Goal: Information Seeking & Learning: Learn about a topic

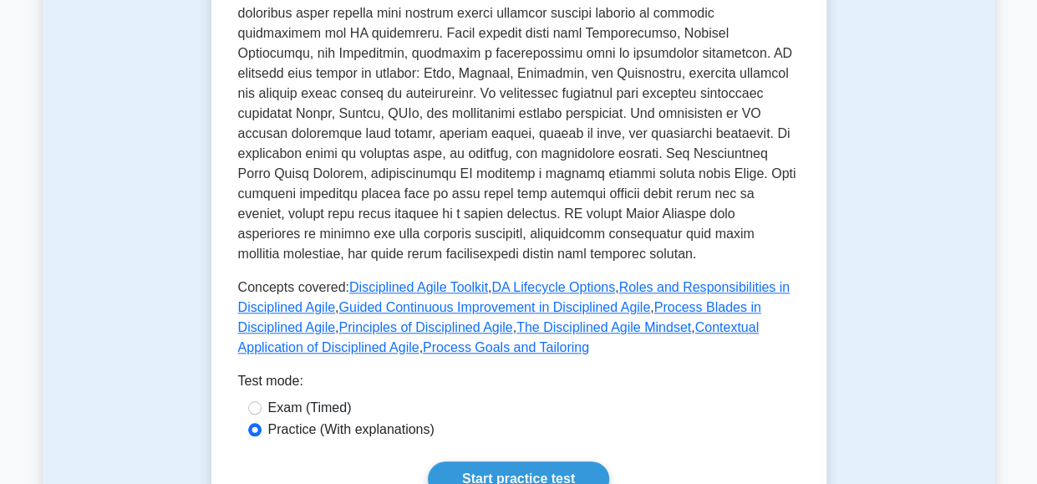
scroll to position [577, 0]
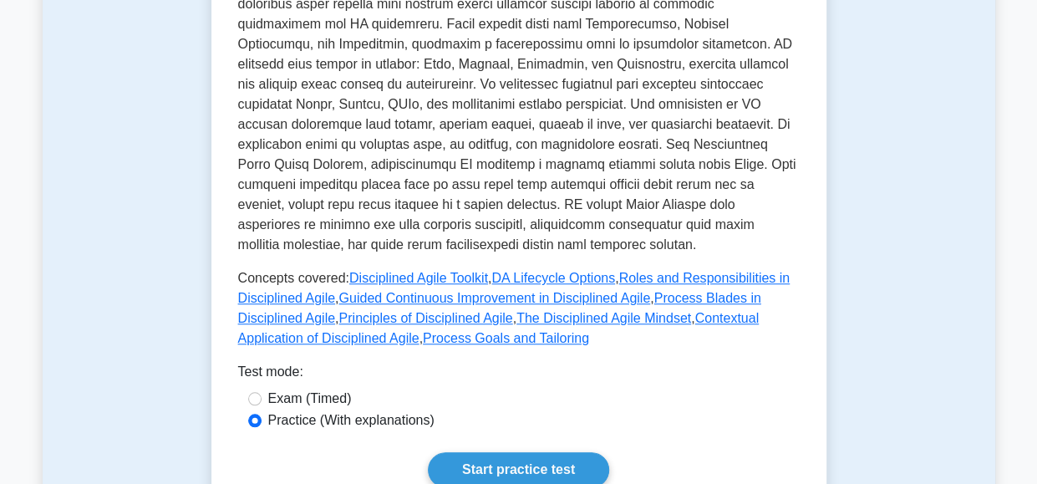
click at [515, 231] on p at bounding box center [519, 44] width 562 height 421
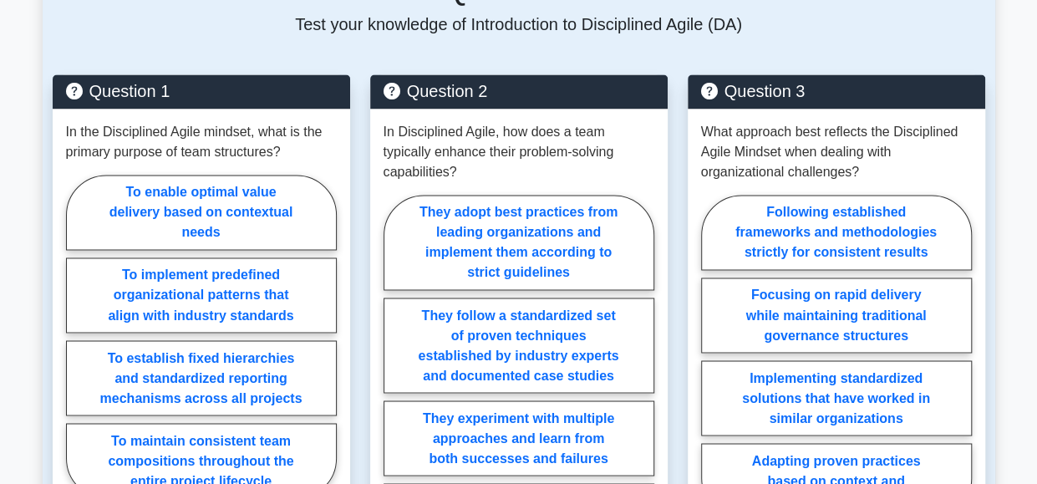
scroll to position [1248, 0]
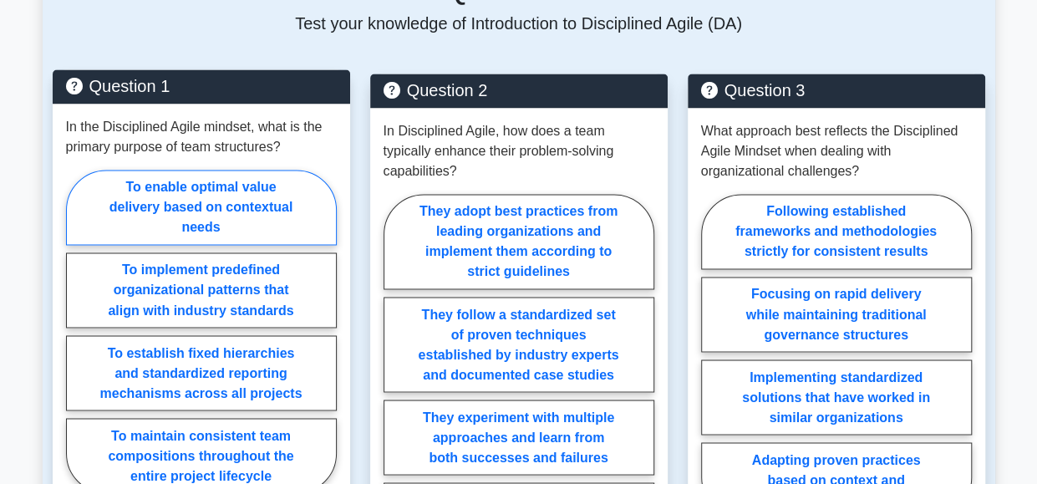
click at [204, 170] on label "To enable optimal value delivery based on contextual needs" at bounding box center [201, 207] width 271 height 75
click at [77, 331] on input "To enable optimal value delivery based on contextual needs" at bounding box center [71, 336] width 11 height 11
radio input "true"
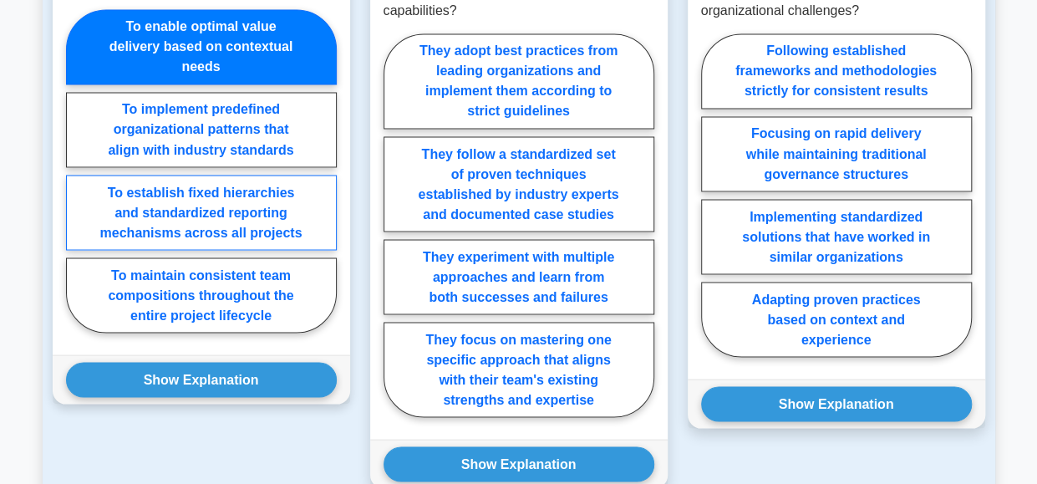
scroll to position [1412, 0]
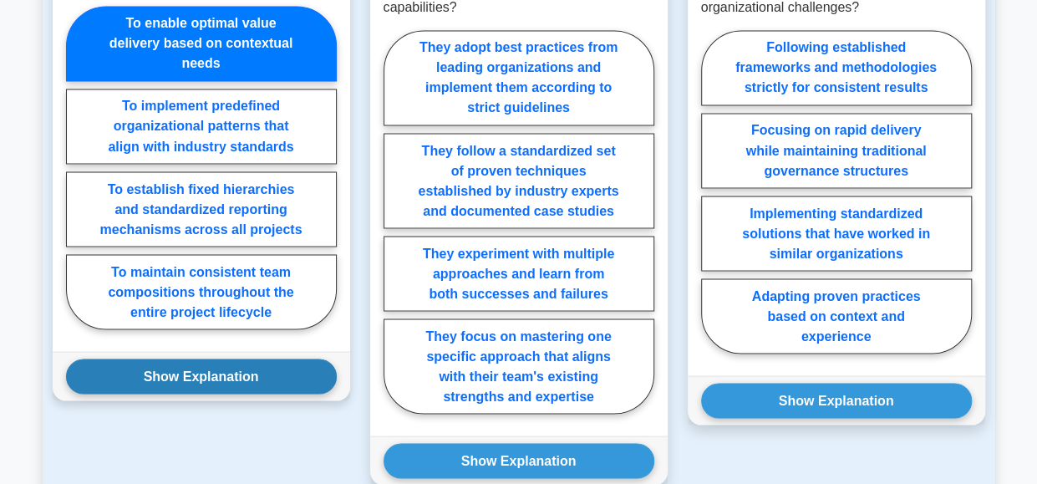
click at [224, 359] on button "Show Explanation" at bounding box center [201, 376] width 271 height 35
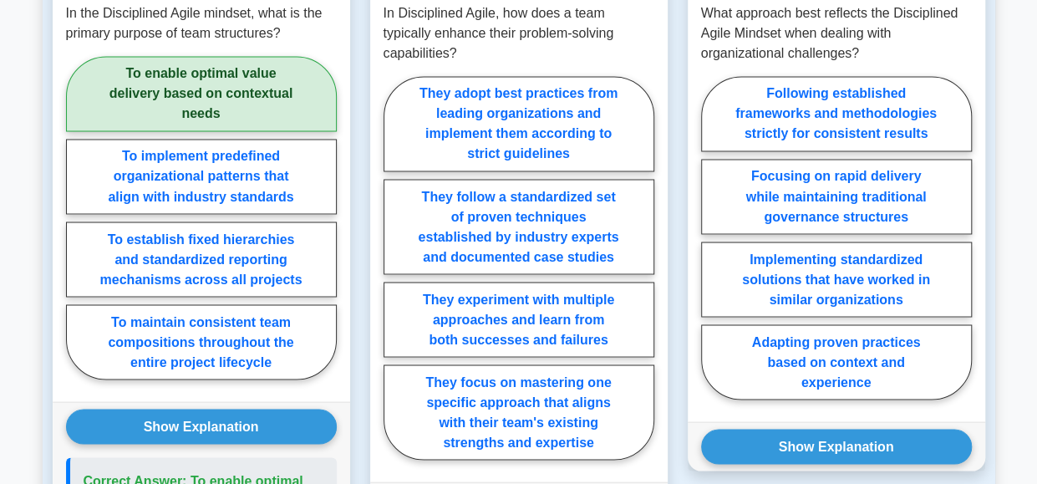
scroll to position [1367, 0]
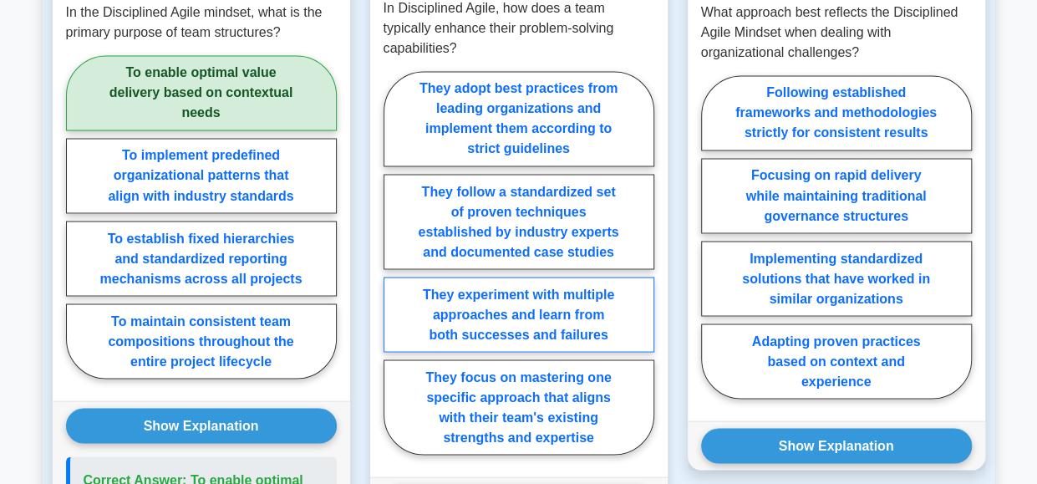
click at [519, 277] on label "They experiment with multiple approaches and learn from both successes and fail…" at bounding box center [519, 314] width 271 height 75
click at [394, 262] on input "They experiment with multiple approaches and learn from both successes and fail…" at bounding box center [389, 267] width 11 height 11
radio input "true"
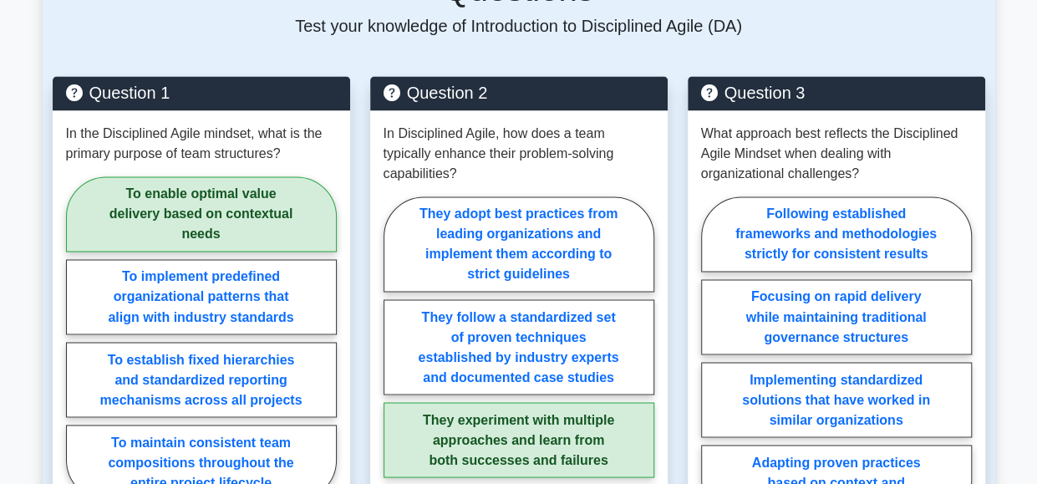
scroll to position [1245, 0]
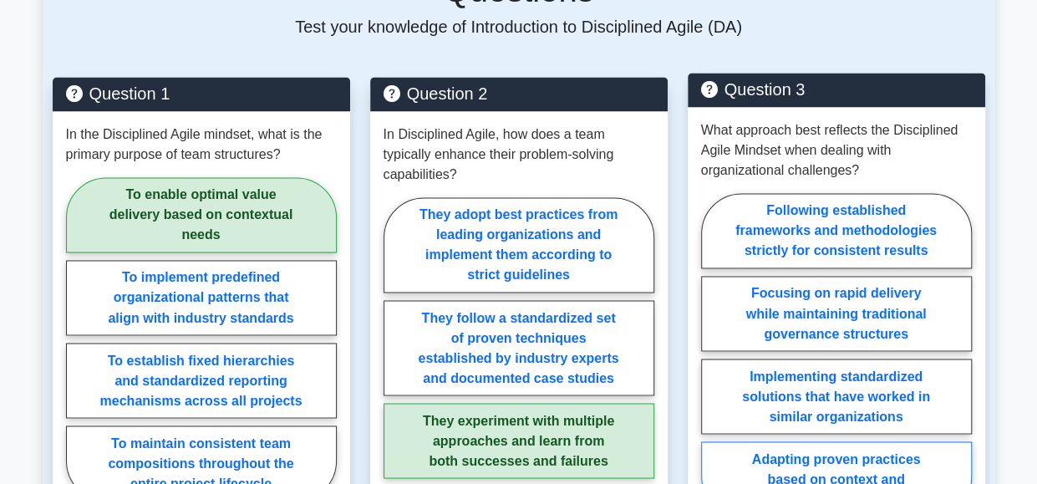
click at [825, 441] on label "Adapting proven practices based on context and experience" at bounding box center [836, 478] width 271 height 75
click at [712, 365] on input "Adapting proven practices based on context and experience" at bounding box center [706, 359] width 11 height 11
radio input "true"
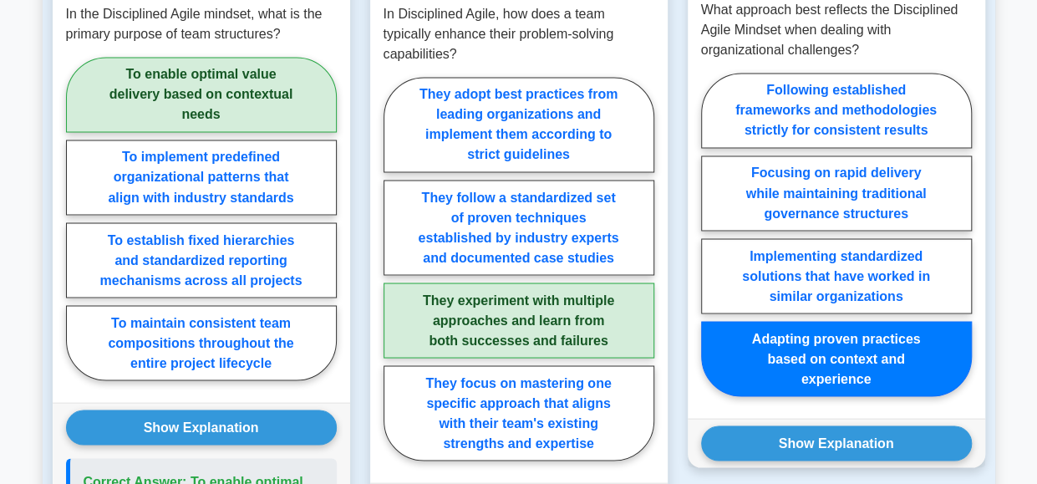
scroll to position [1368, 0]
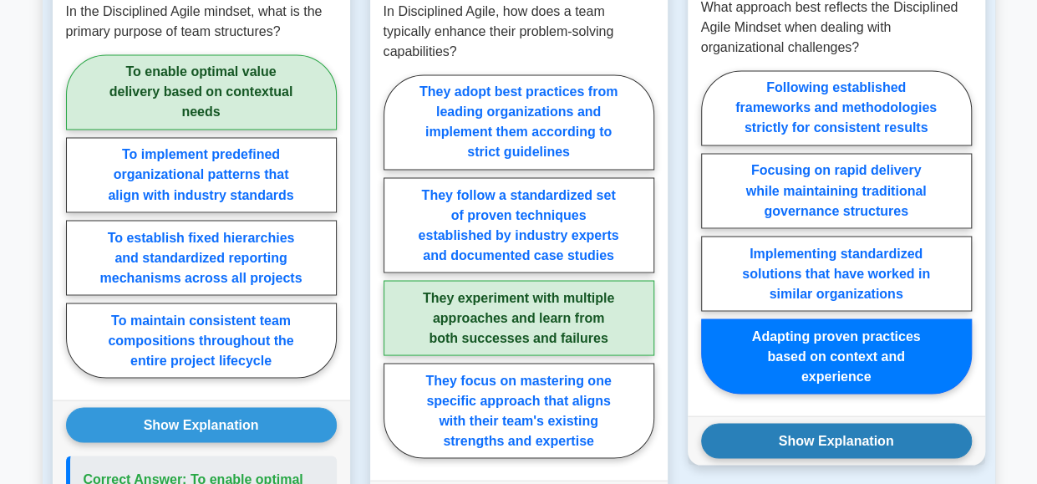
click at [883, 423] on button "Show Explanation" at bounding box center [836, 440] width 271 height 35
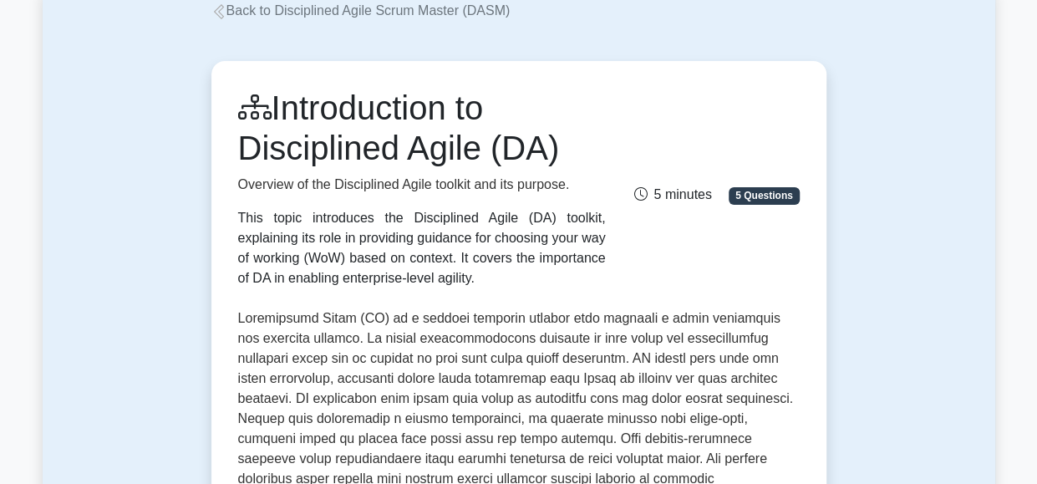
scroll to position [0, 0]
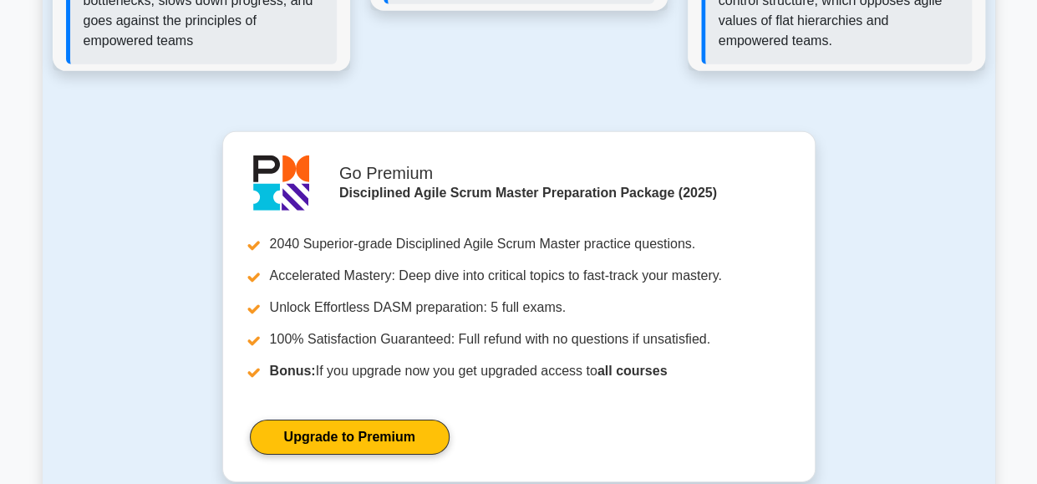
scroll to position [2492, 0]
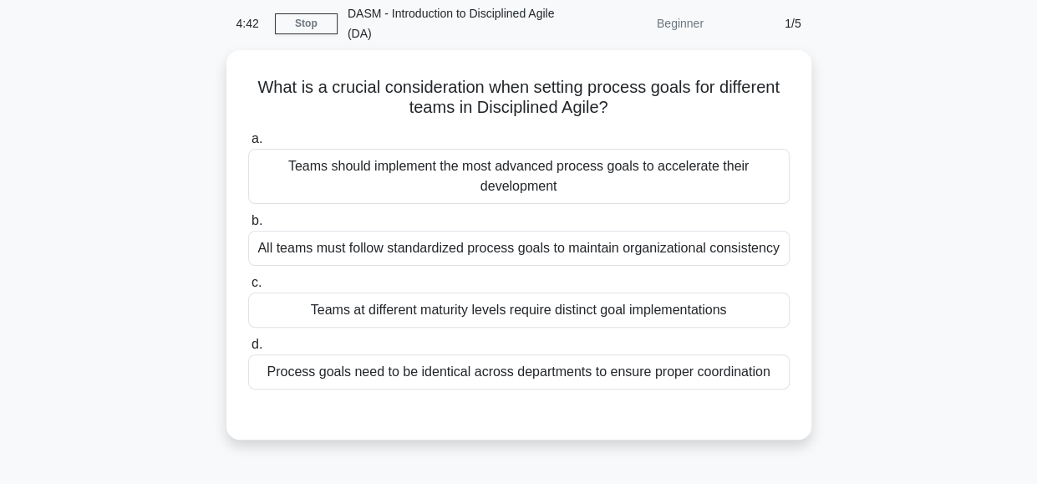
scroll to position [69, 0]
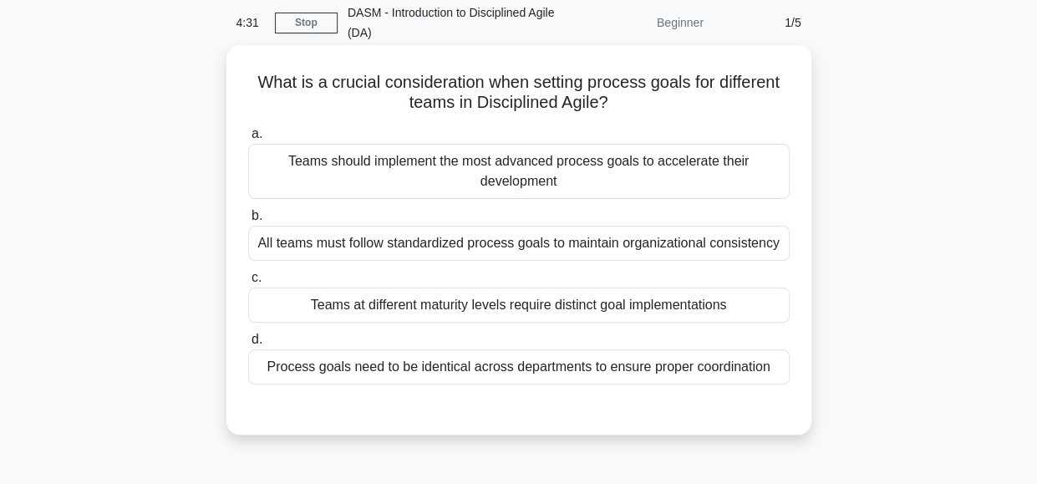
click at [662, 306] on div "Teams at different maturity levels require distinct goal implementations" at bounding box center [519, 304] width 542 height 35
click at [248, 283] on input "c. Teams at different maturity levels require distinct goal implementations" at bounding box center [248, 277] width 0 height 11
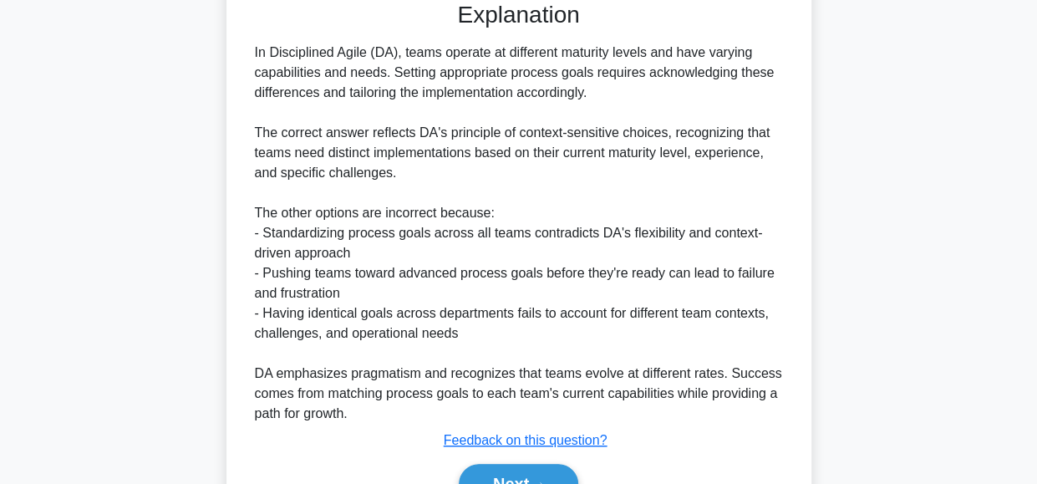
scroll to position [485, 0]
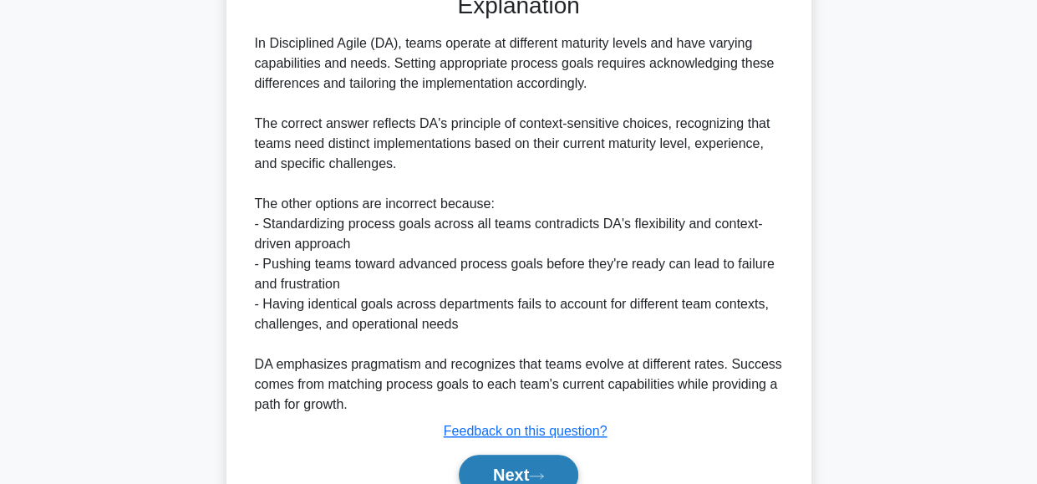
click at [494, 469] on button "Next" at bounding box center [519, 475] width 120 height 40
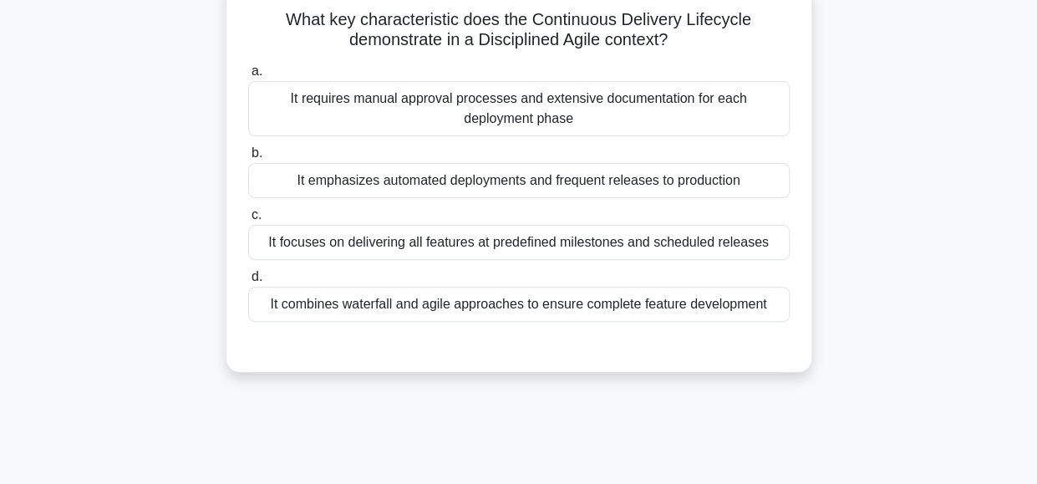
scroll to position [136, 0]
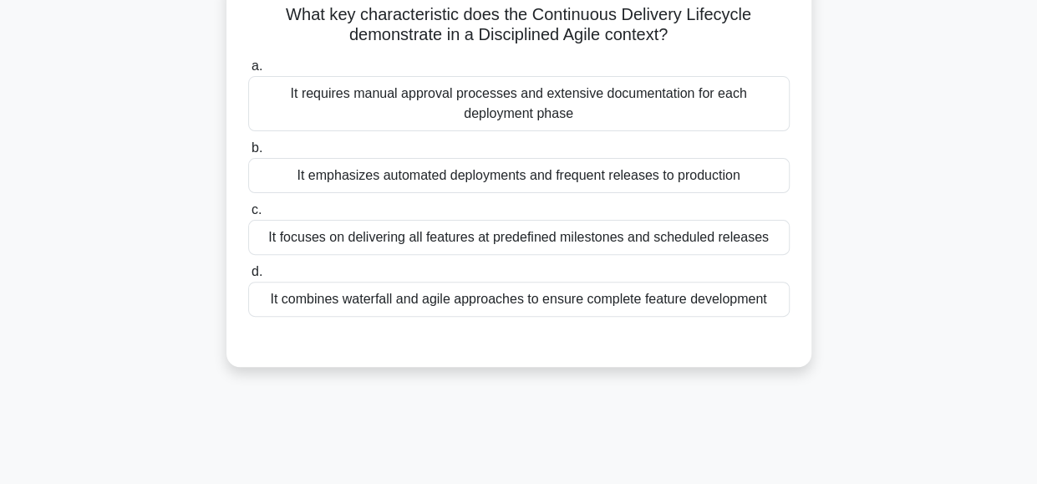
click at [705, 173] on div "It emphasizes automated deployments and frequent releases to production" at bounding box center [519, 175] width 542 height 35
click at [248, 154] on input "b. It emphasizes automated deployments and frequent releases to production" at bounding box center [248, 148] width 0 height 11
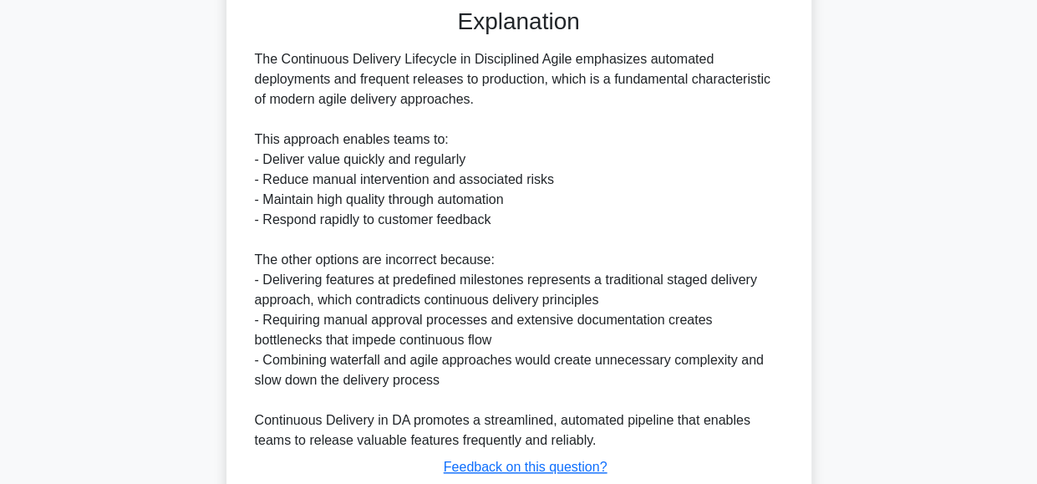
scroll to position [499, 0]
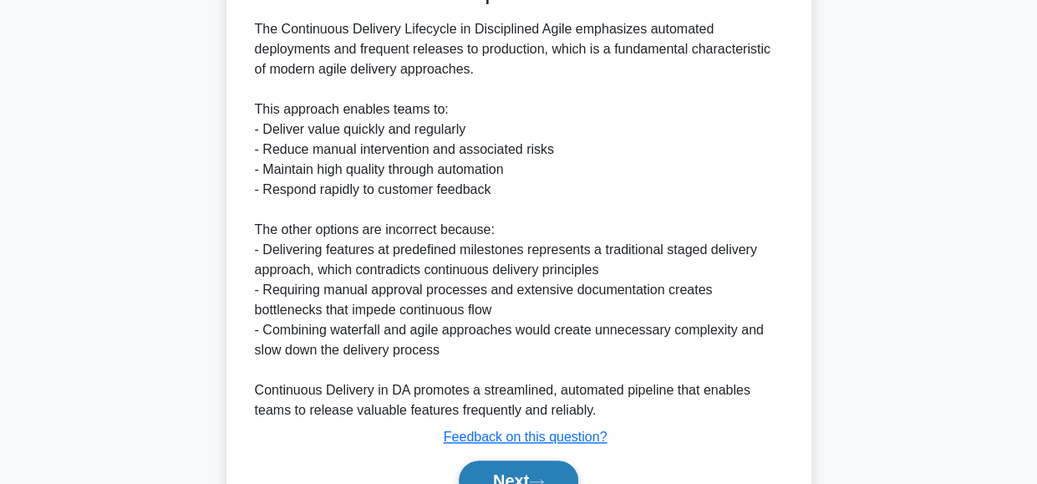
click at [503, 469] on button "Next" at bounding box center [519, 480] width 120 height 40
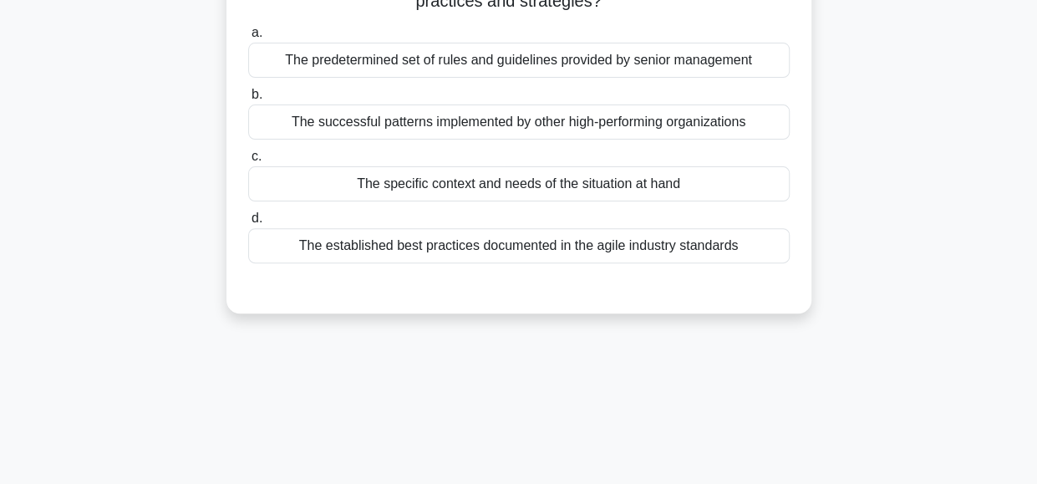
scroll to position [142, 0]
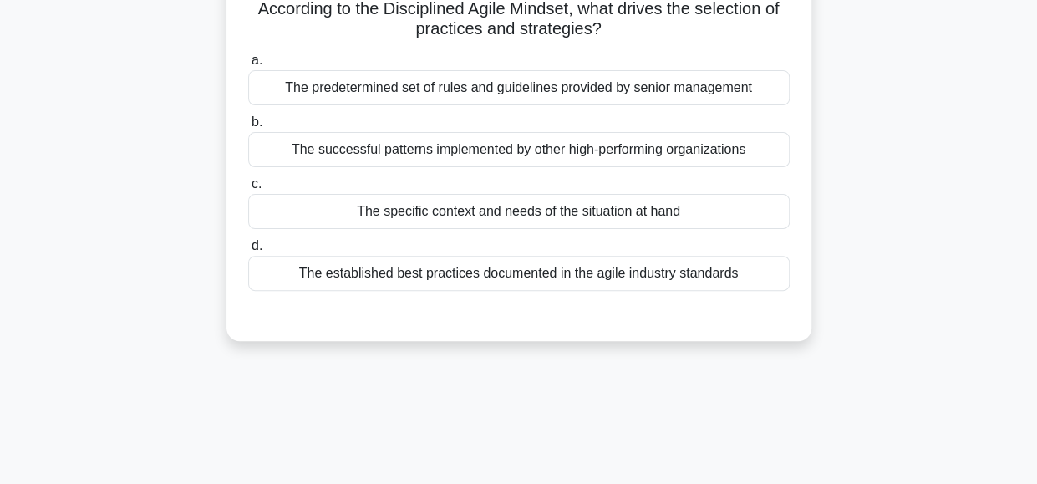
click at [674, 210] on div "The specific context and needs of the situation at hand" at bounding box center [519, 211] width 542 height 35
click at [248, 190] on input "c. The specific context and needs of the situation at hand" at bounding box center [248, 184] width 0 height 11
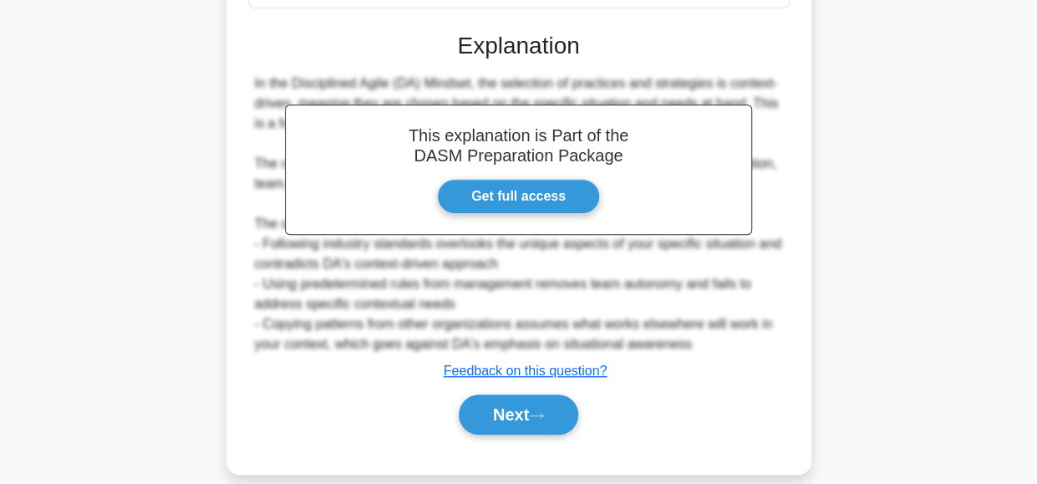
scroll to position [444, 0]
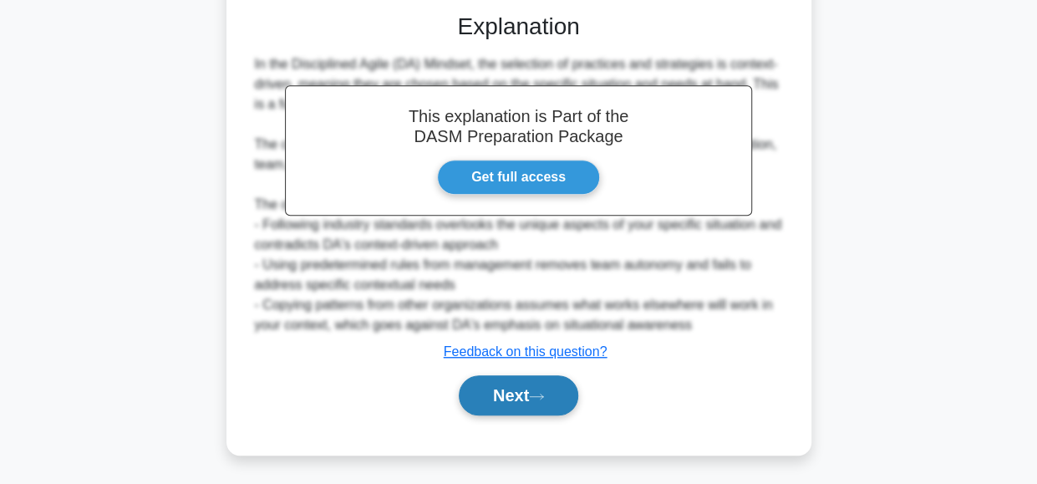
click at [511, 388] on button "Next" at bounding box center [519, 395] width 120 height 40
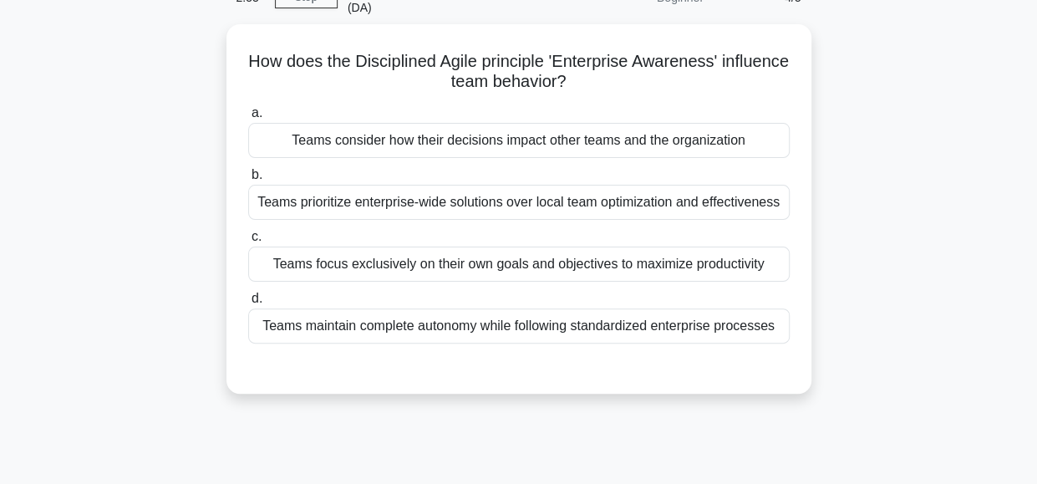
scroll to position [94, 0]
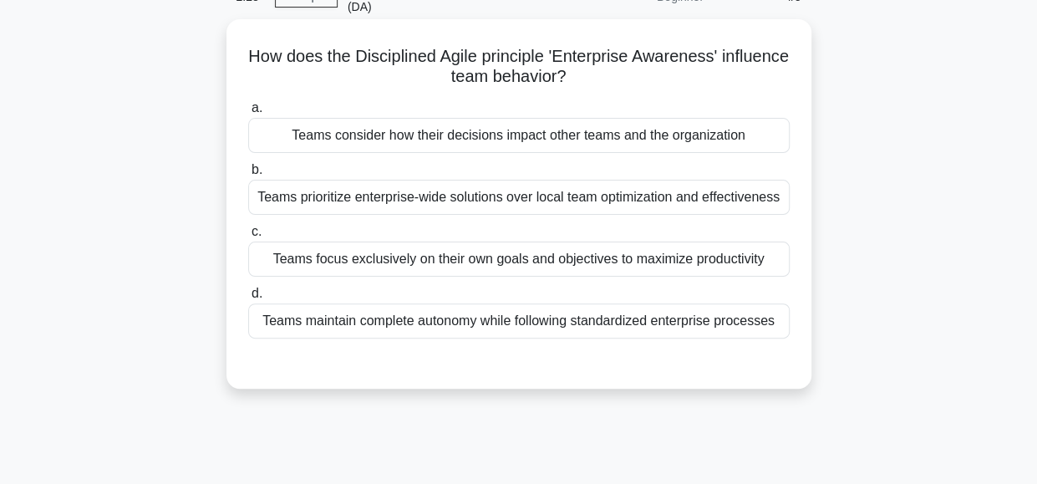
click at [743, 133] on div "Teams consider how their decisions impact other teams and the organization" at bounding box center [519, 135] width 542 height 35
click at [248, 114] on input "a. Teams consider how their decisions impact other teams and the organization" at bounding box center [248, 108] width 0 height 11
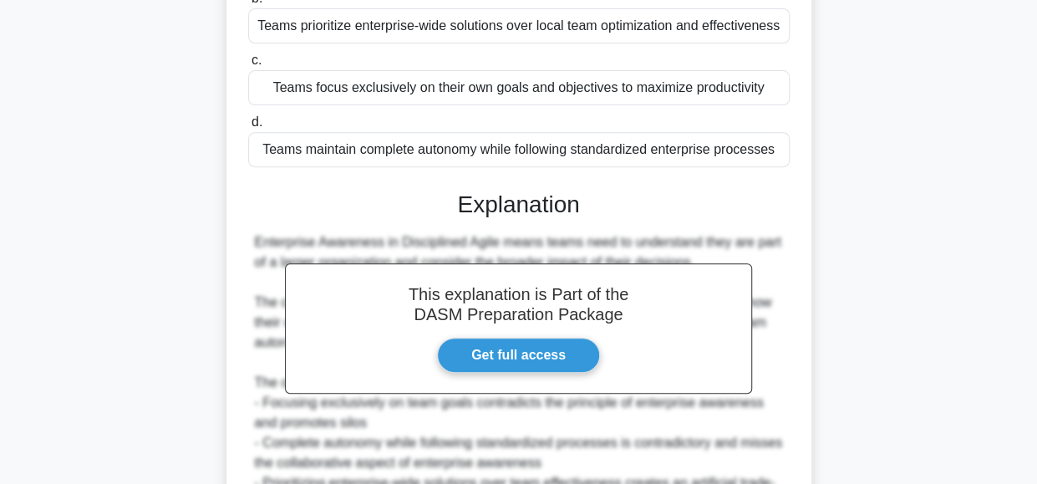
scroll to position [464, 0]
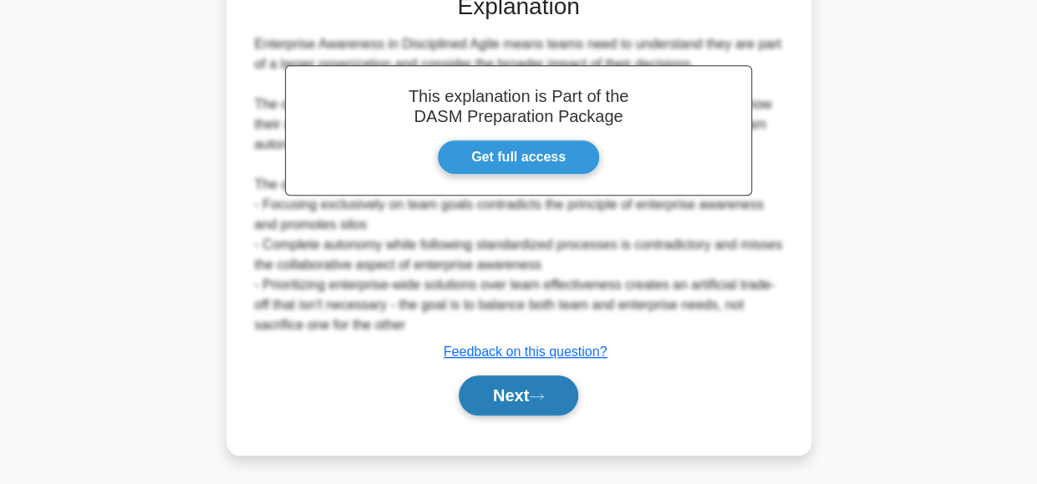
click at [510, 390] on button "Next" at bounding box center [519, 395] width 120 height 40
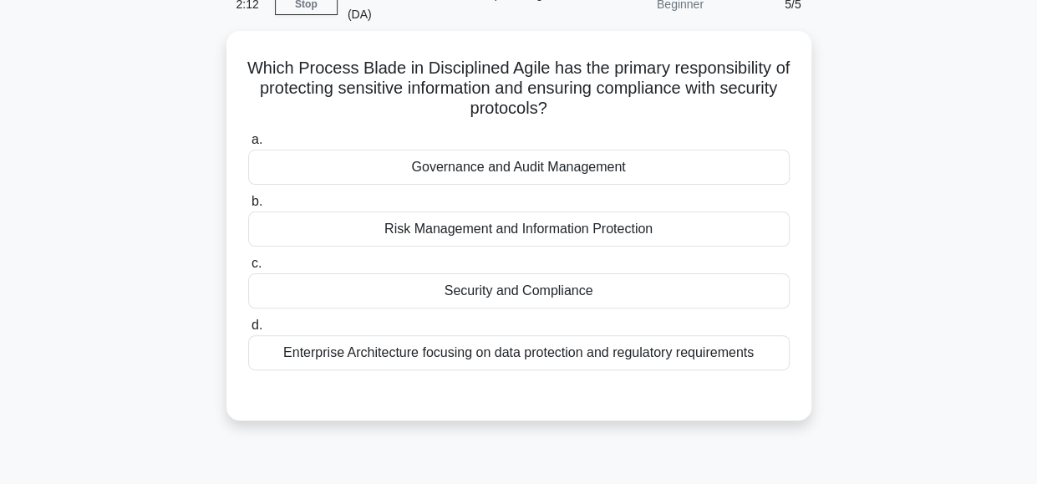
scroll to position [88, 0]
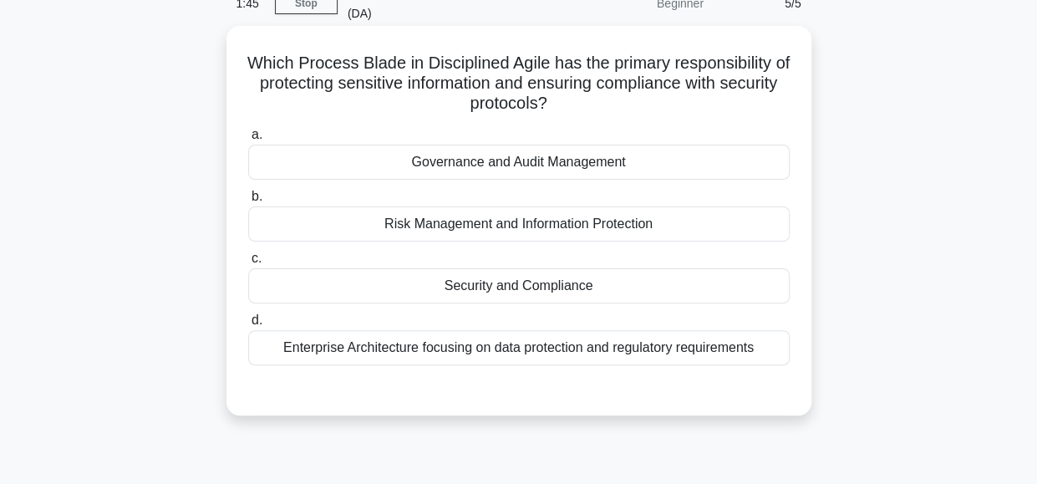
click at [648, 288] on div "Security and Compliance" at bounding box center [519, 285] width 542 height 35
click at [248, 264] on input "c. Security and Compliance" at bounding box center [248, 258] width 0 height 11
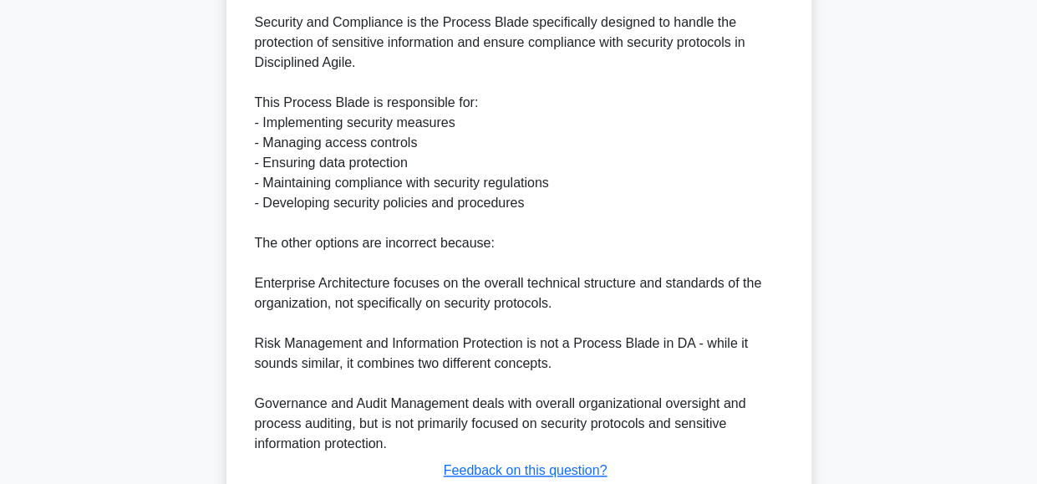
scroll to position [624, 0]
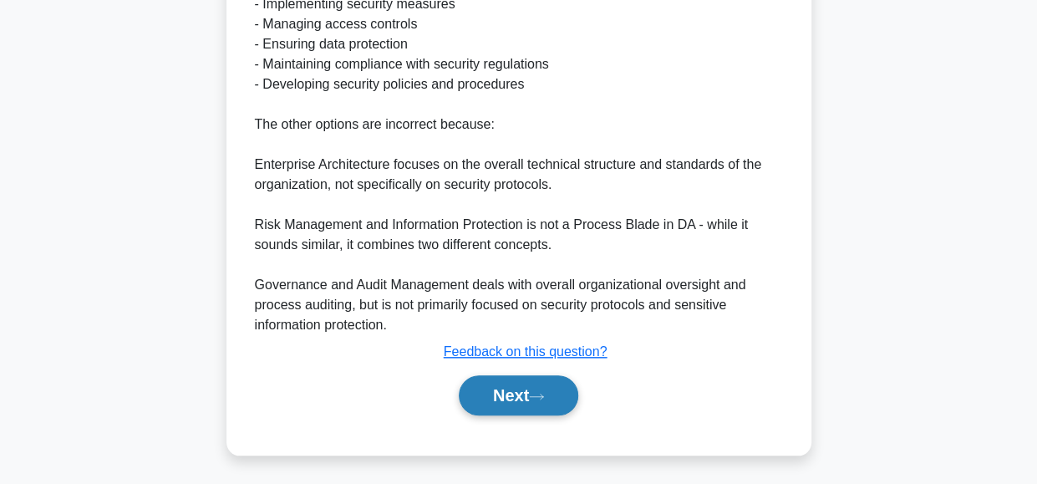
click at [525, 388] on button "Next" at bounding box center [519, 395] width 120 height 40
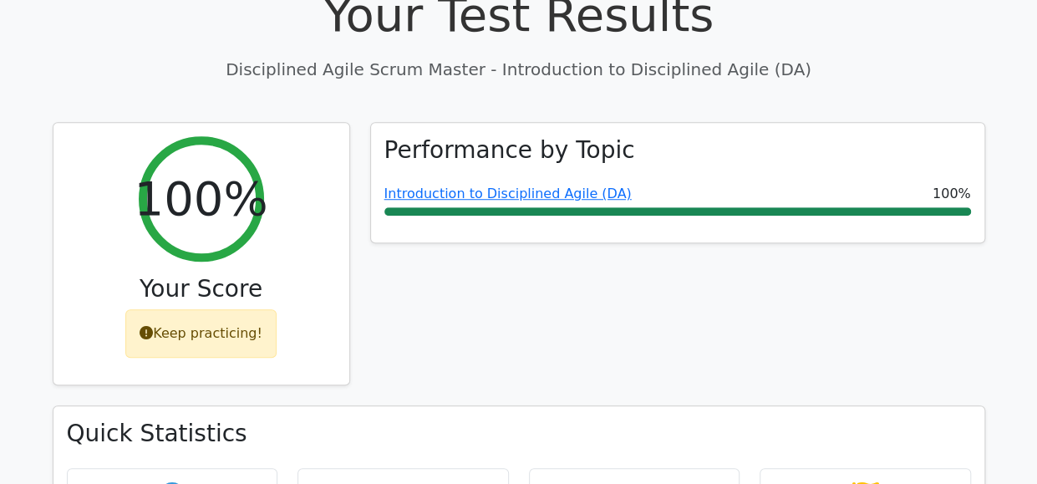
scroll to position [529, 0]
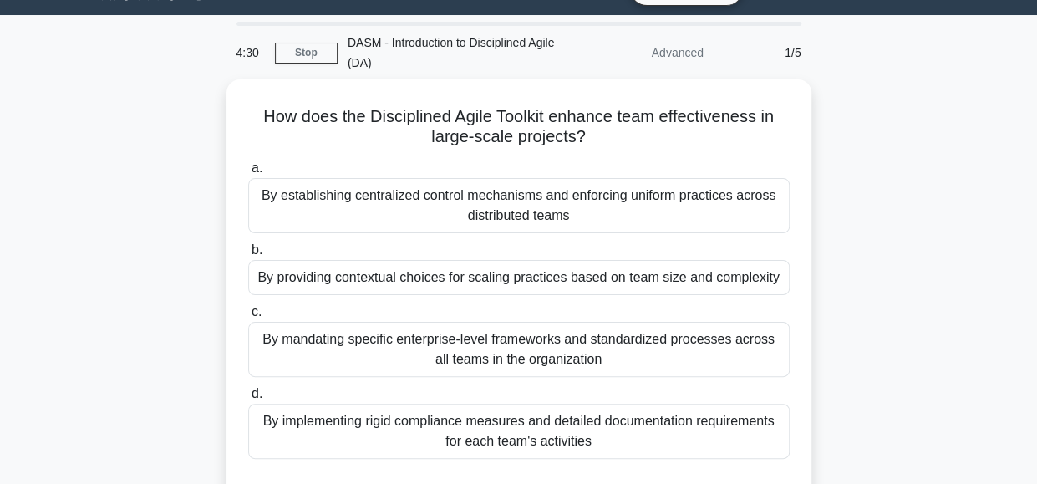
scroll to position [37, 0]
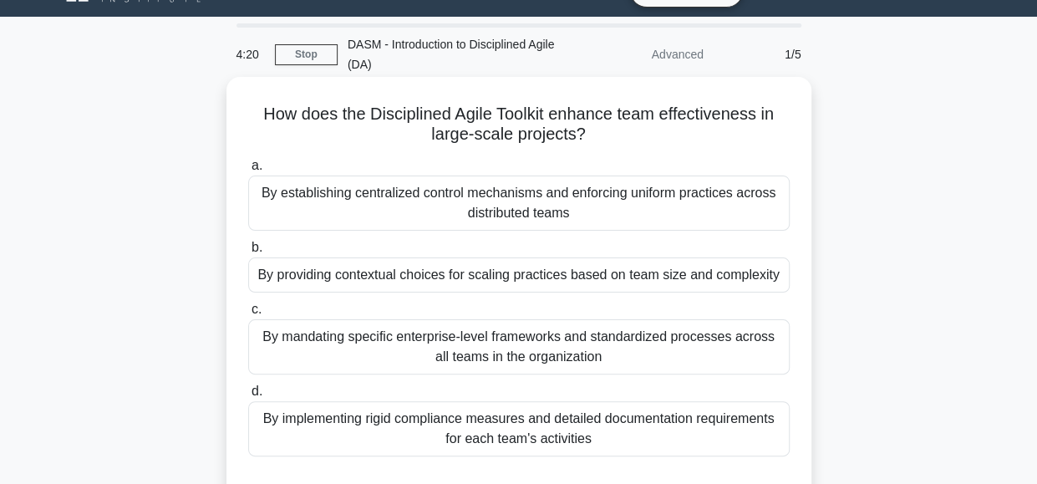
click at [694, 275] on div "By providing contextual choices for scaling practices based on team size and co…" at bounding box center [519, 274] width 542 height 35
click at [248, 253] on input "b. By providing contextual choices for scaling practices based on team size and…" at bounding box center [248, 247] width 0 height 11
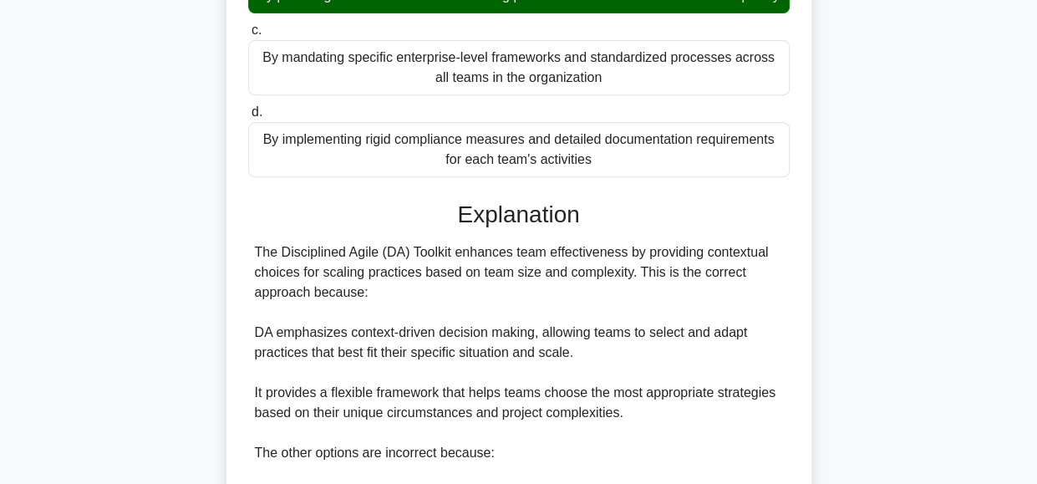
scroll to position [704, 0]
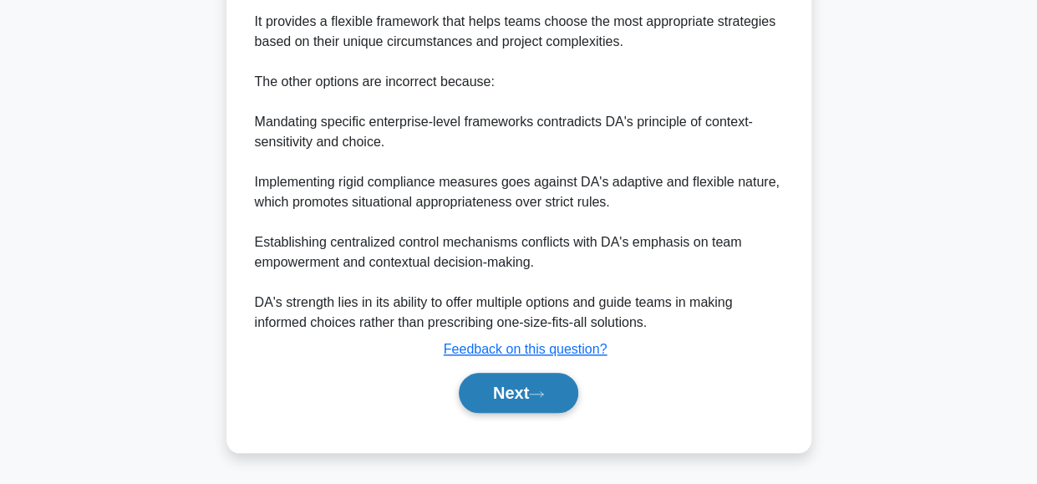
click at [496, 387] on button "Next" at bounding box center [519, 393] width 120 height 40
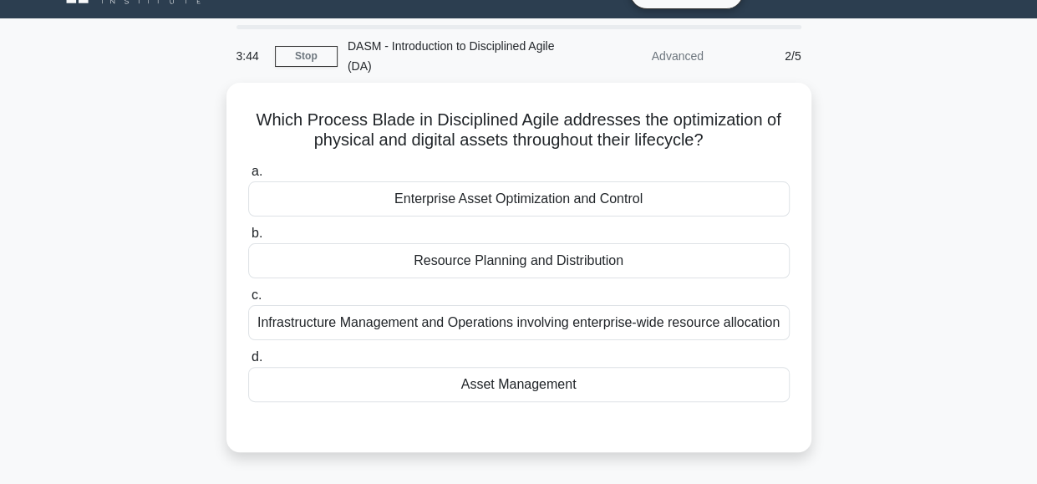
scroll to position [48, 0]
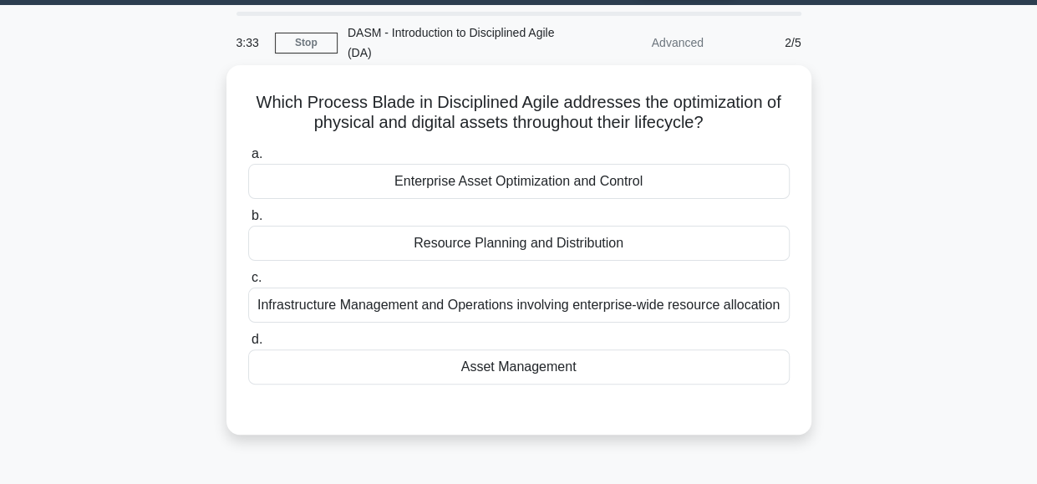
click at [724, 303] on div "Infrastructure Management and Operations involving enterprise-wide resource all…" at bounding box center [519, 304] width 542 height 35
click at [248, 283] on input "c. Infrastructure Management and Operations involving enterprise-wide resource …" at bounding box center [248, 277] width 0 height 11
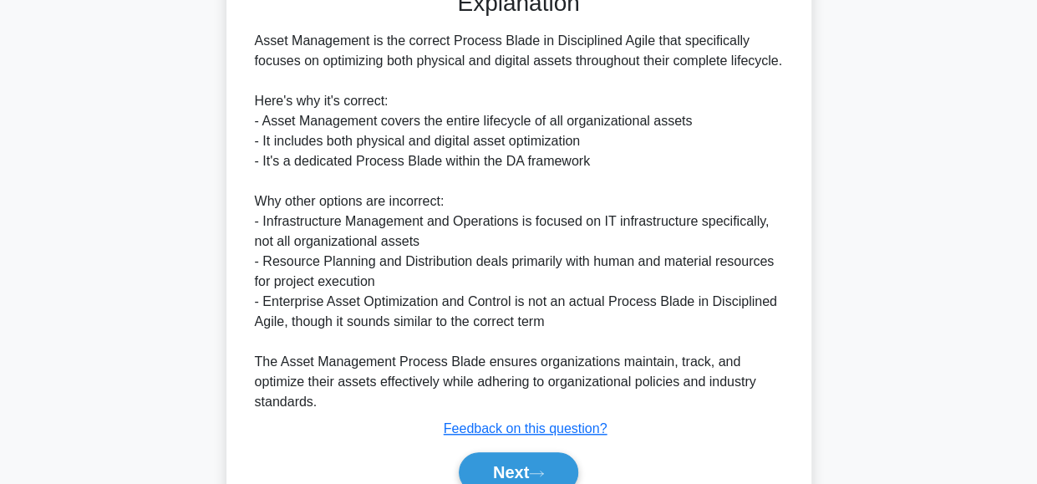
scroll to position [587, 0]
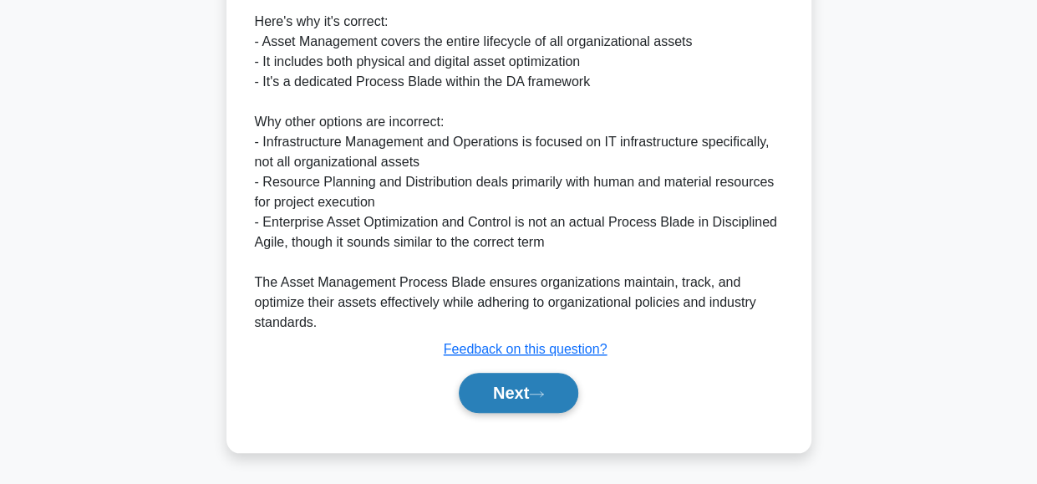
click at [506, 402] on button "Next" at bounding box center [519, 393] width 120 height 40
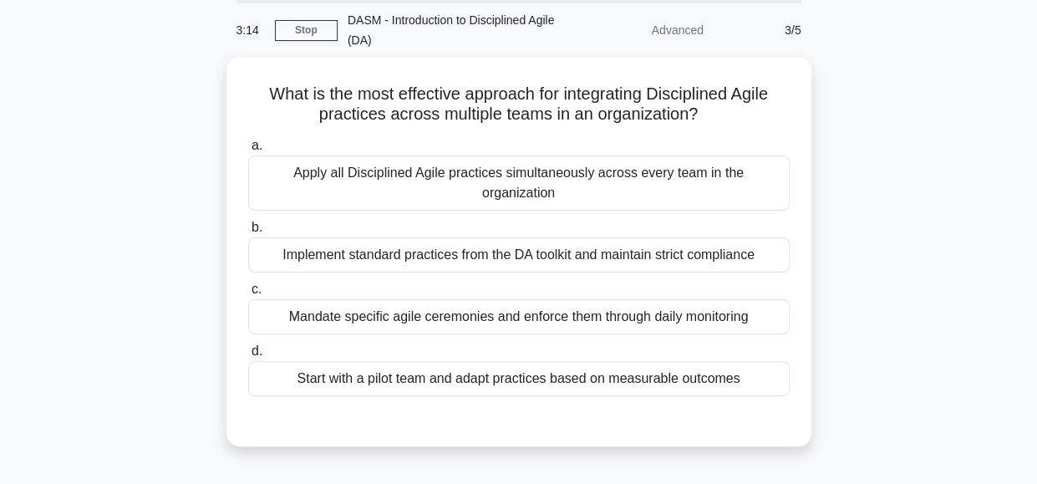
scroll to position [60, 0]
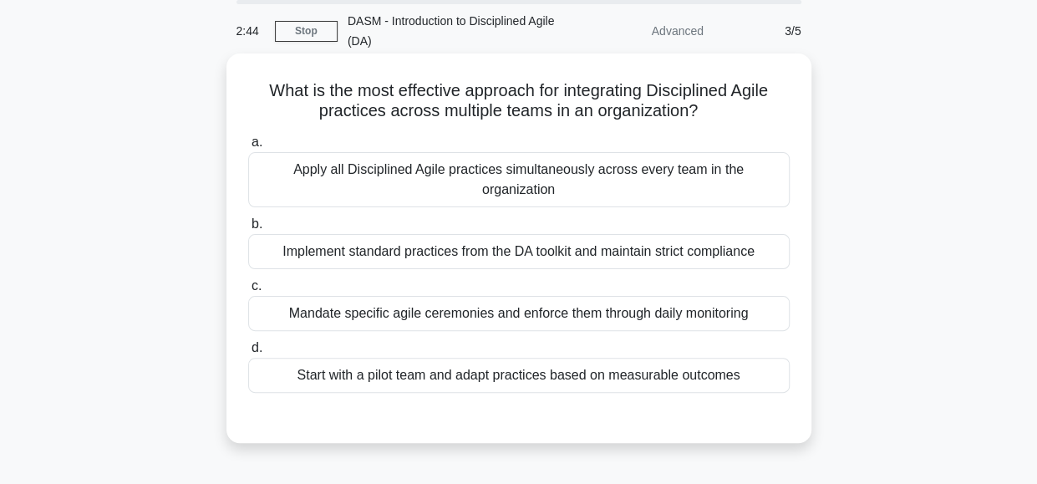
click at [688, 358] on div "Start with a pilot team and adapt practices based on measurable outcomes" at bounding box center [519, 375] width 542 height 35
click at [248, 353] on input "d. Start with a pilot team and adapt practices based on measurable outcomes" at bounding box center [248, 348] width 0 height 11
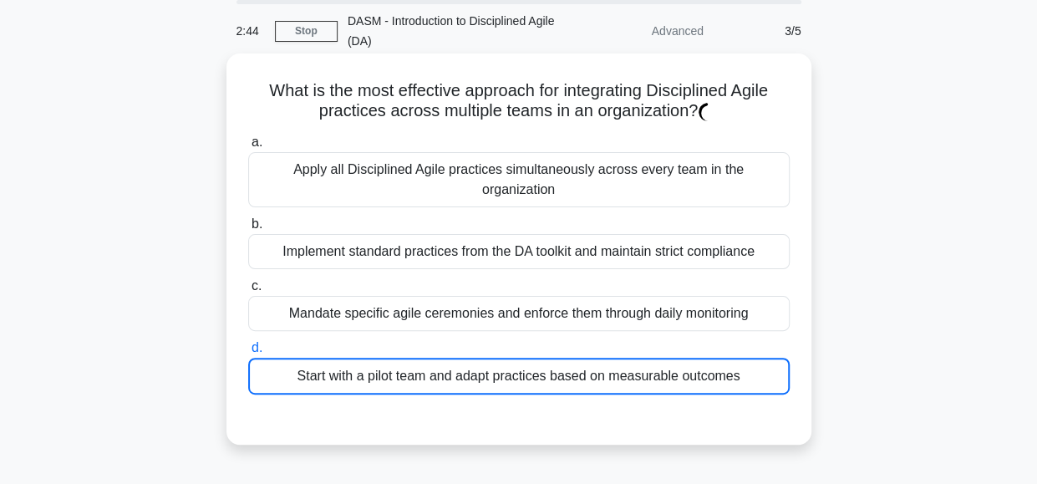
click at [688, 358] on div "Start with a pilot team and adapt practices based on measurable outcomes" at bounding box center [519, 376] width 542 height 37
click at [248, 353] on input "d. Start with a pilot team and adapt practices based on measurable outcomes" at bounding box center [248, 348] width 0 height 11
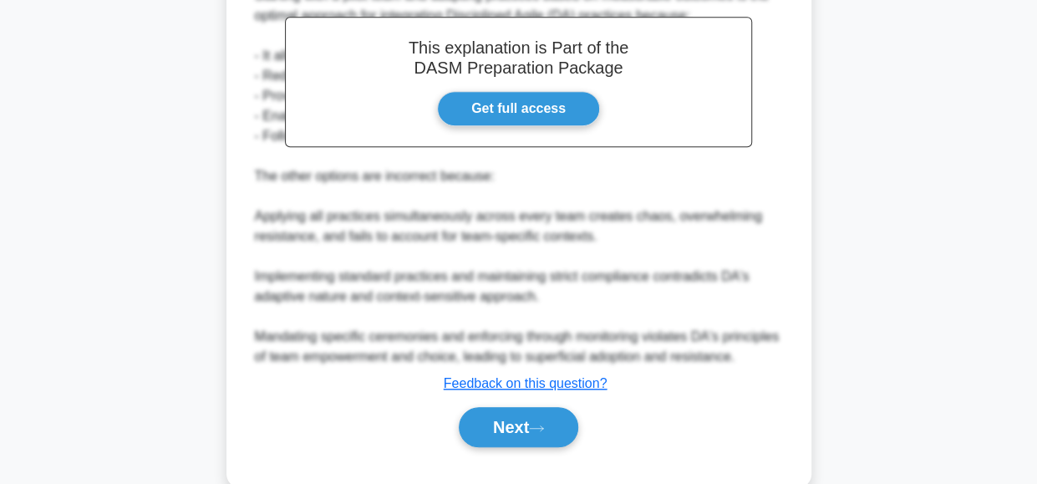
scroll to position [540, 0]
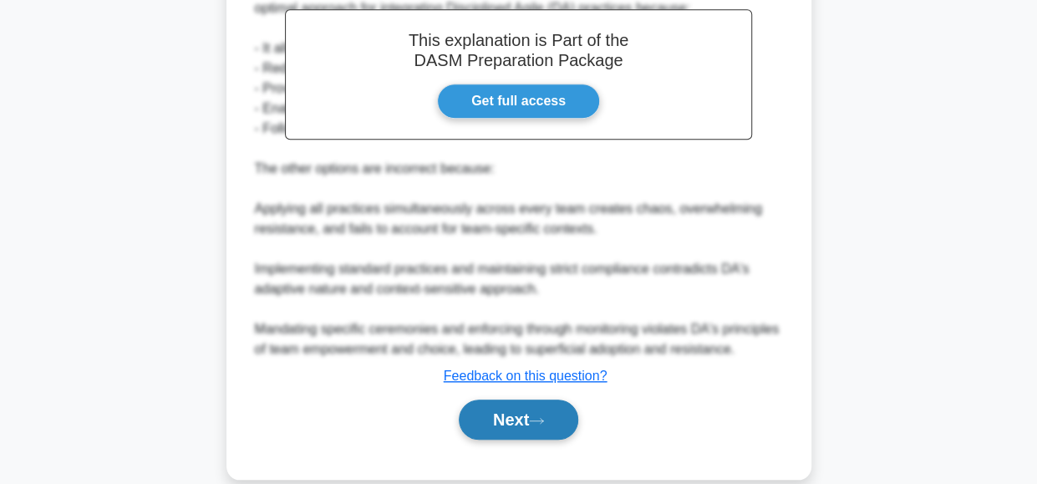
click at [525, 399] on button "Next" at bounding box center [519, 419] width 120 height 40
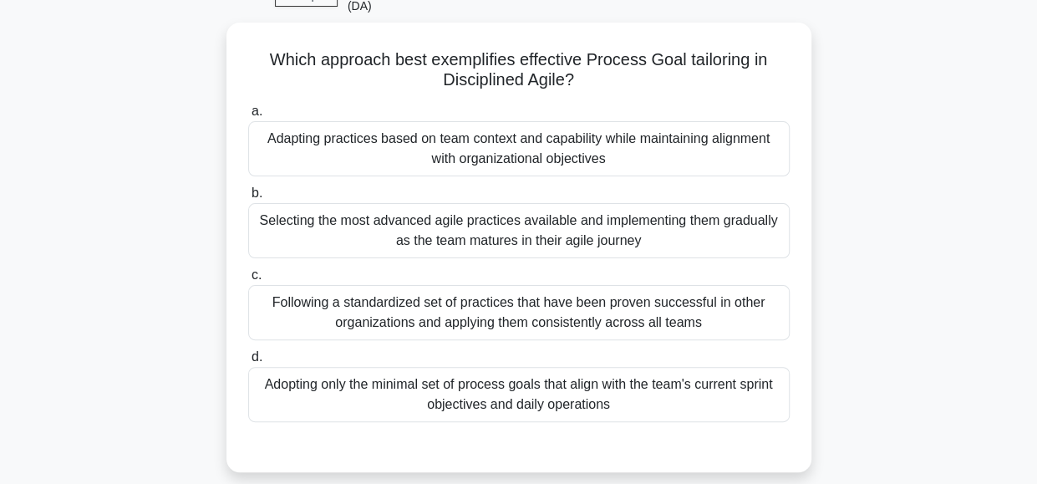
scroll to position [110, 0]
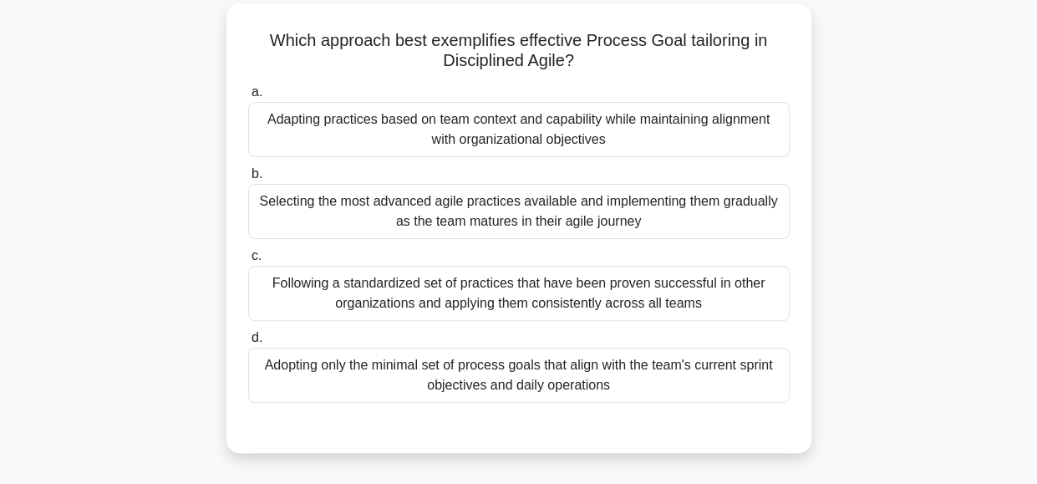
drag, startPoint x: 939, startPoint y: 211, endPoint x: 748, endPoint y: 142, distance: 203.3
click at [748, 142] on div "Which approach best exemplifies effective Process Goal tailoring in Disciplined…" at bounding box center [519, 243] width 953 height 470
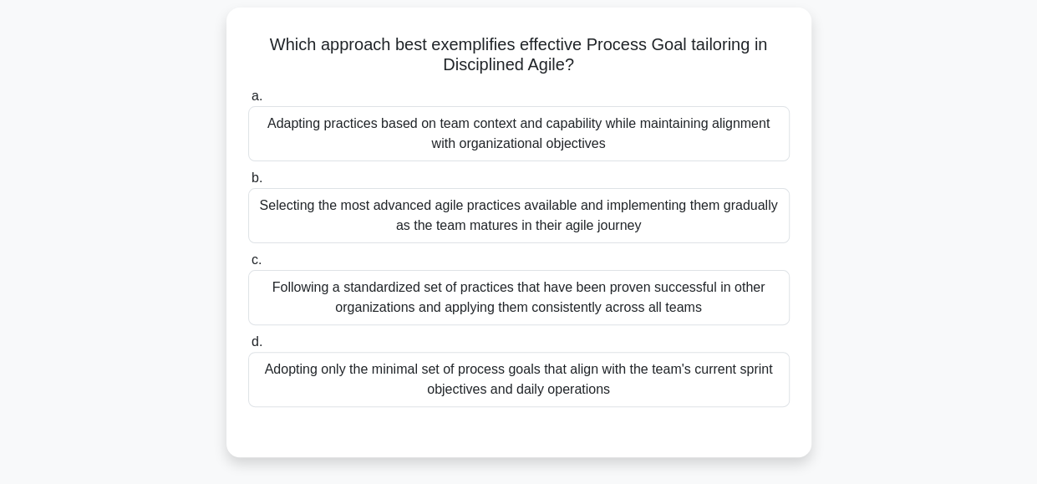
drag, startPoint x: 748, startPoint y: 142, endPoint x: 893, endPoint y: 170, distance: 148.0
click at [893, 170] on div "Which approach best exemplifies effective Process Goal tailoring in Disciplined…" at bounding box center [519, 243] width 953 height 470
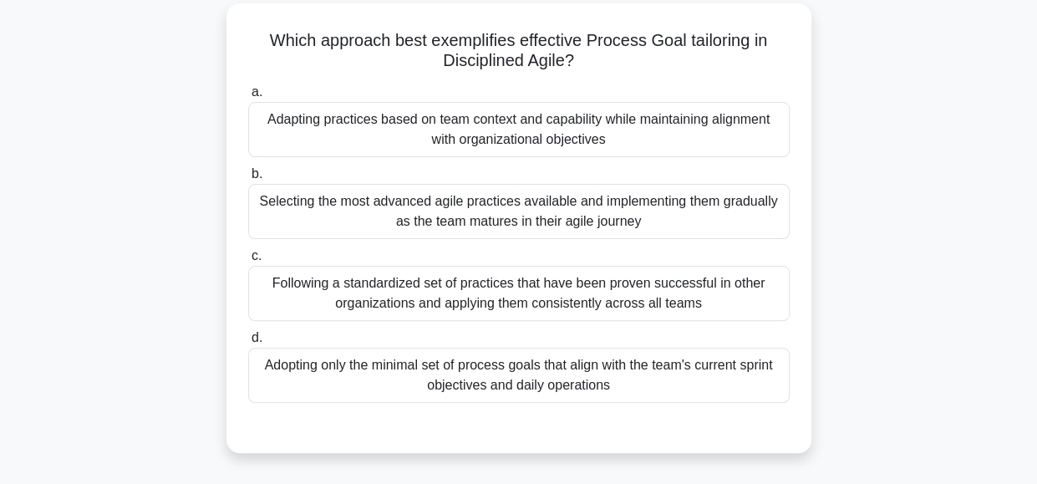
click at [450, 135] on div "Adapting practices based on team context and capability while maintaining align…" at bounding box center [519, 129] width 542 height 55
click at [248, 98] on input "a. Adapting practices based on team context and capability while maintaining al…" at bounding box center [248, 92] width 0 height 11
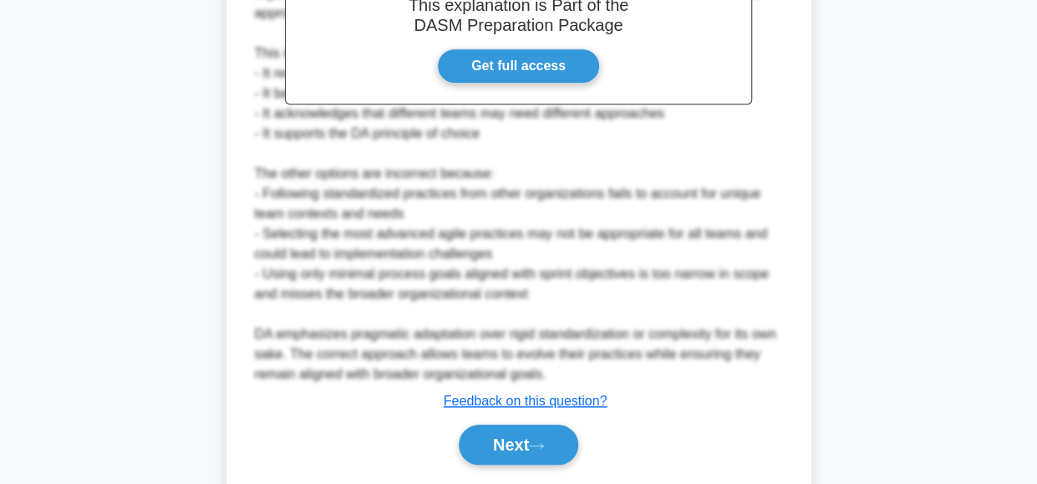
scroll to position [684, 0]
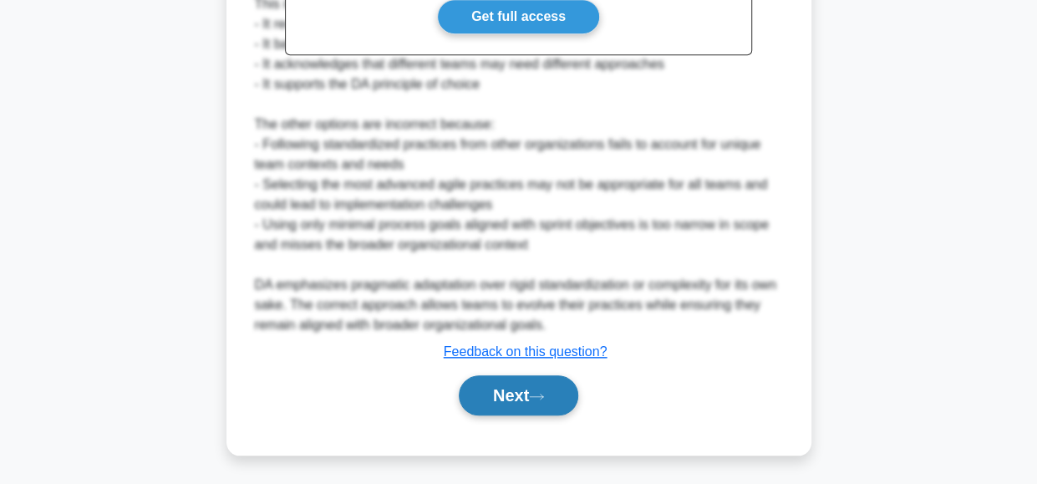
click at [506, 391] on button "Next" at bounding box center [519, 395] width 120 height 40
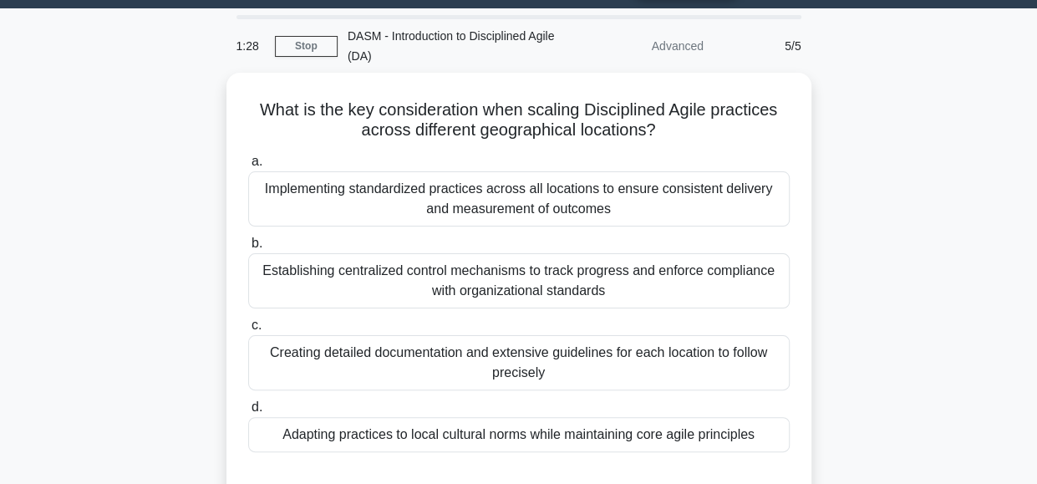
scroll to position [47, 0]
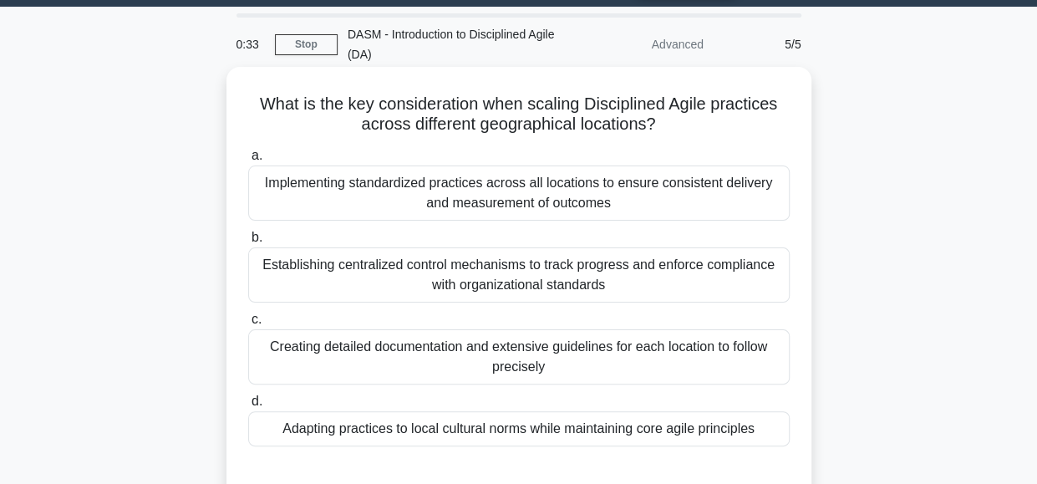
click at [709, 191] on div "Implementing standardized practices across all locations to ensure consistent d…" at bounding box center [519, 192] width 542 height 55
click at [248, 161] on input "a. Implementing standardized practices across all locations to ensure consisten…" at bounding box center [248, 155] width 0 height 11
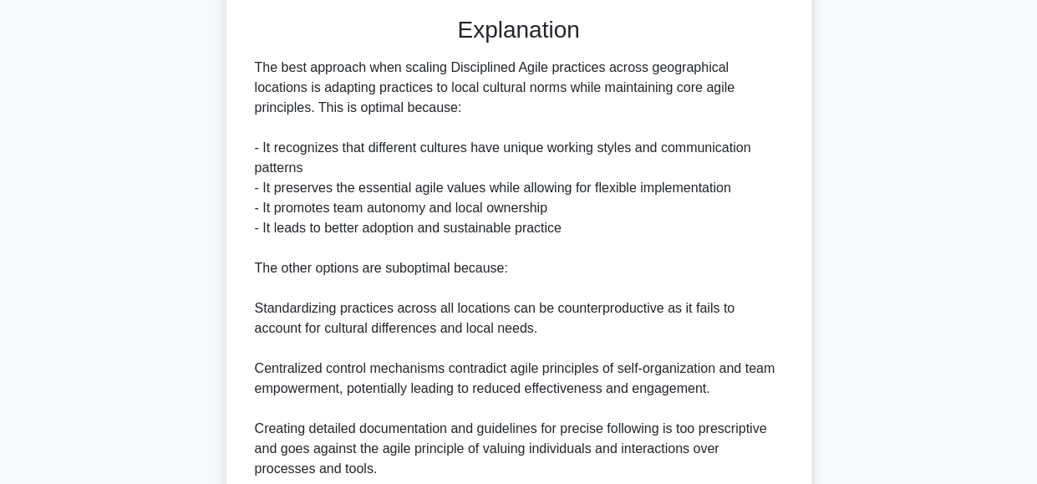
scroll to position [647, 0]
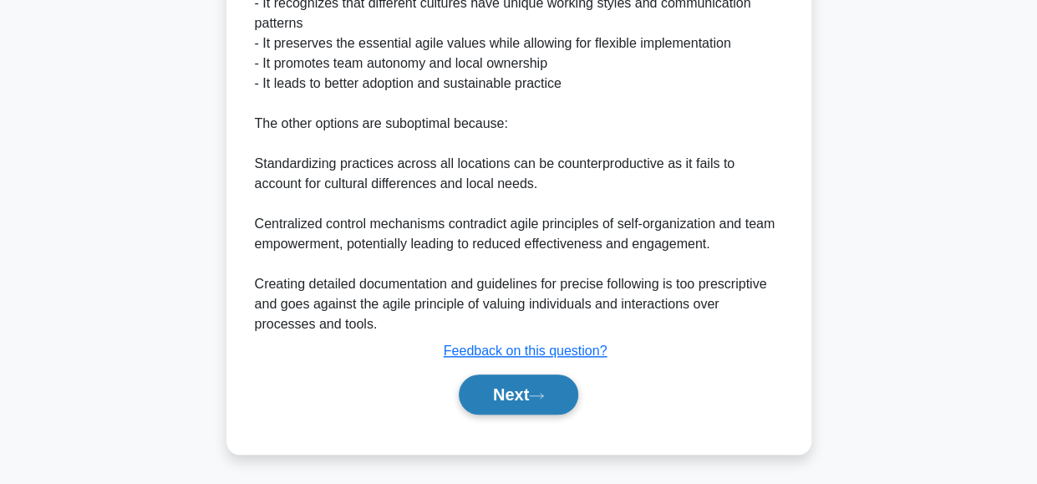
click at [503, 400] on button "Next" at bounding box center [519, 394] width 120 height 40
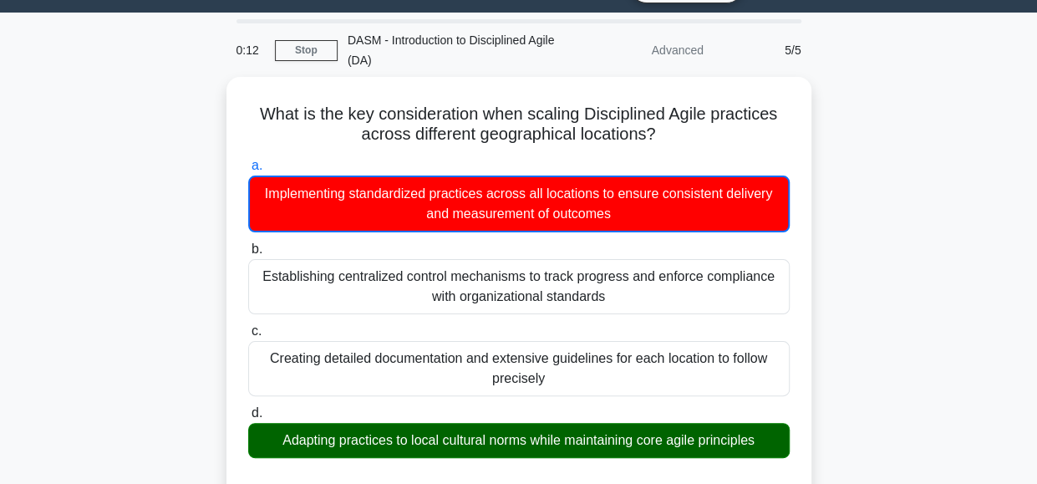
scroll to position [0, 0]
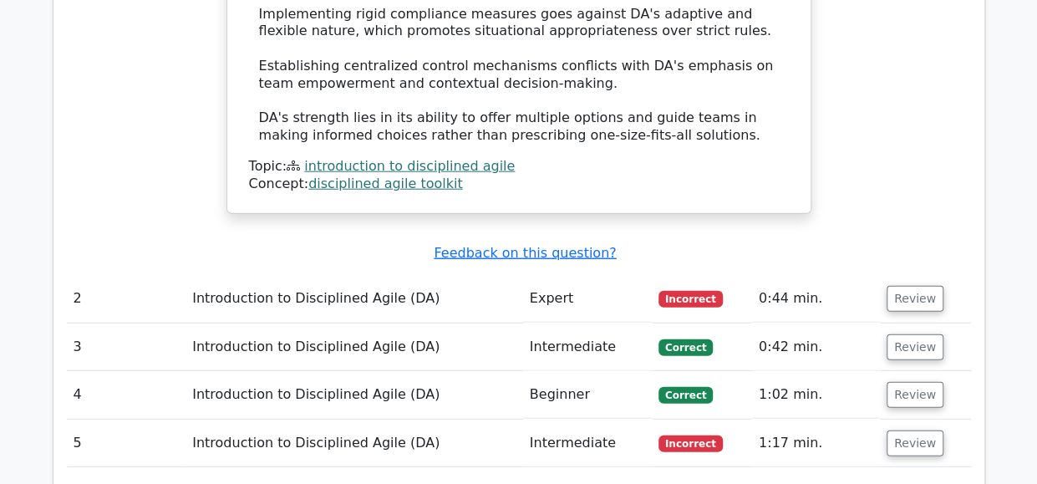
scroll to position [2011, 0]
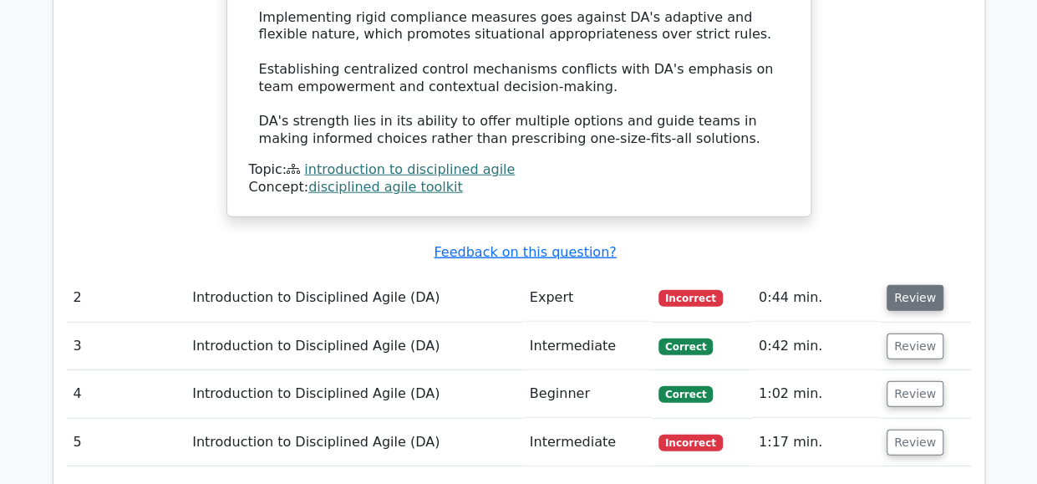
click at [911, 285] on button "Review" at bounding box center [915, 298] width 57 height 26
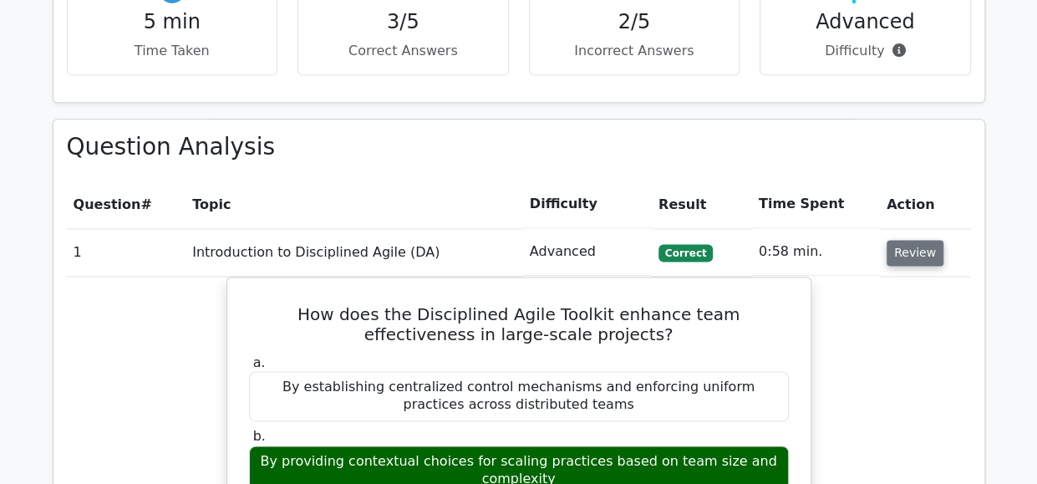
scroll to position [1033, 0]
click at [898, 241] on button "Review" at bounding box center [915, 254] width 57 height 26
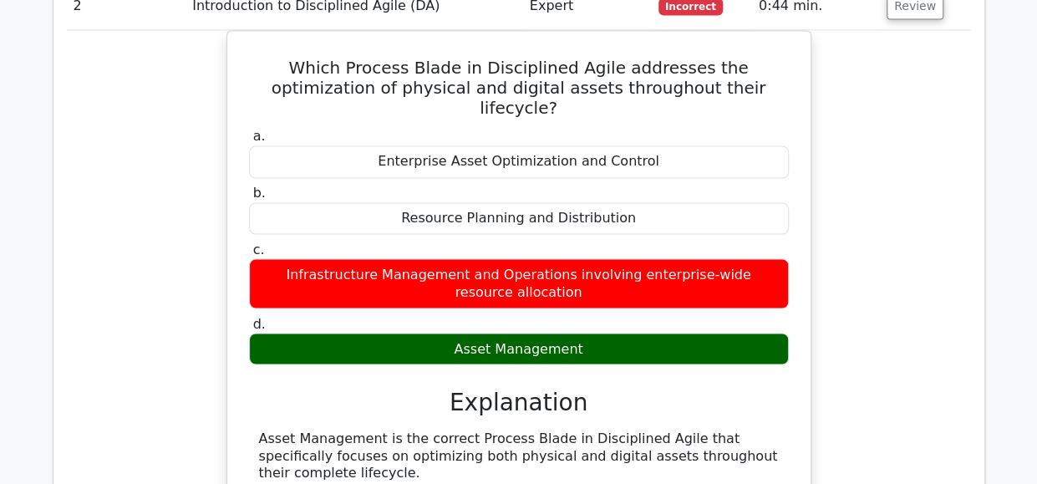
scroll to position [1330, 0]
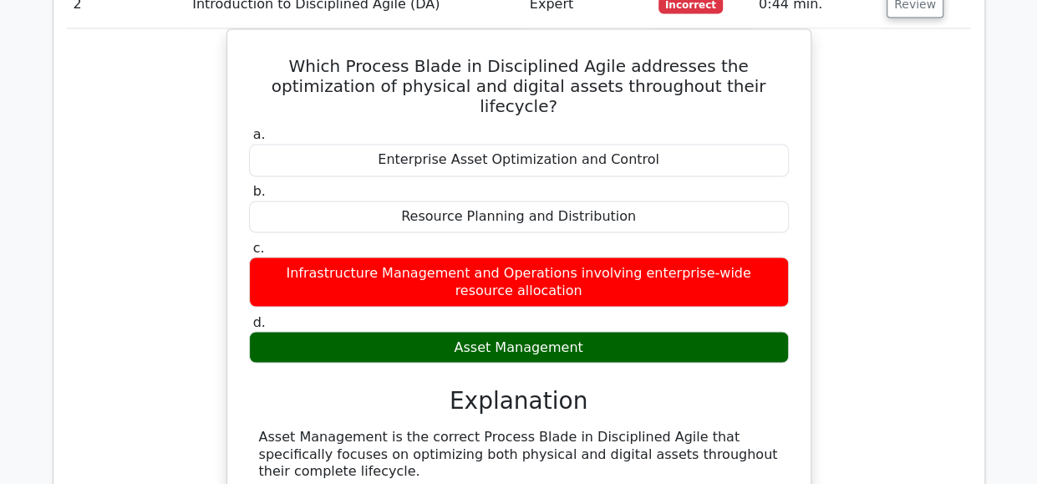
click at [893, 389] on div "Which Process Blade in Disciplined Agile addresses the optimization of physical…" at bounding box center [519, 446] width 904 height 836
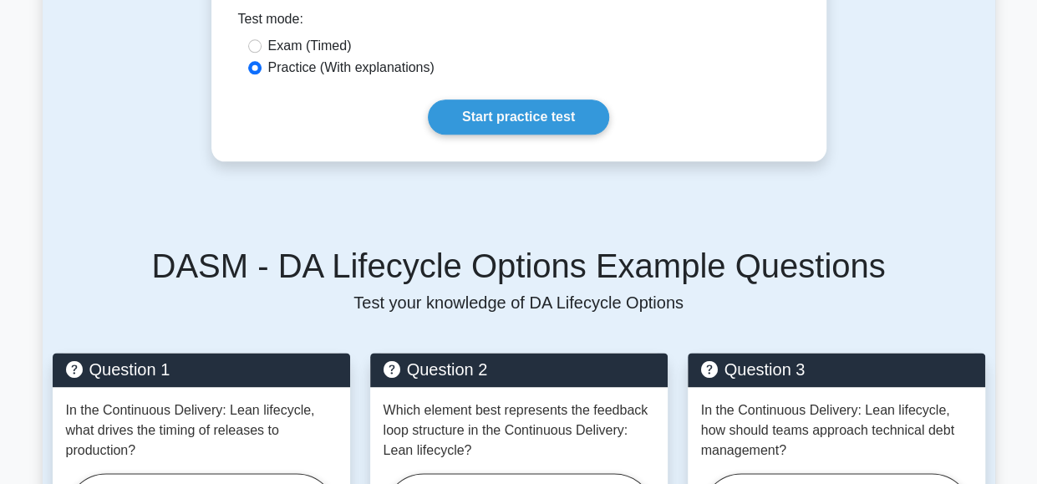
scroll to position [869, 0]
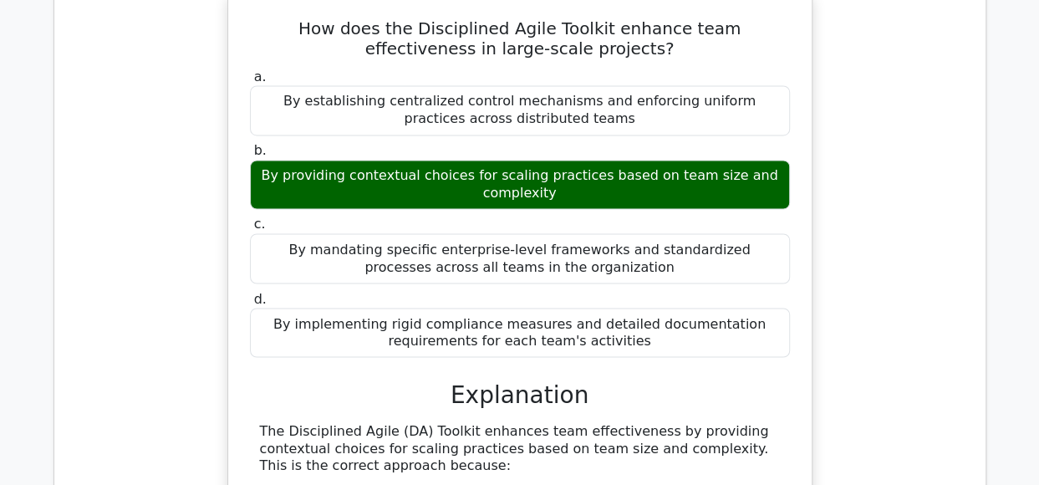
scroll to position [1330, 0]
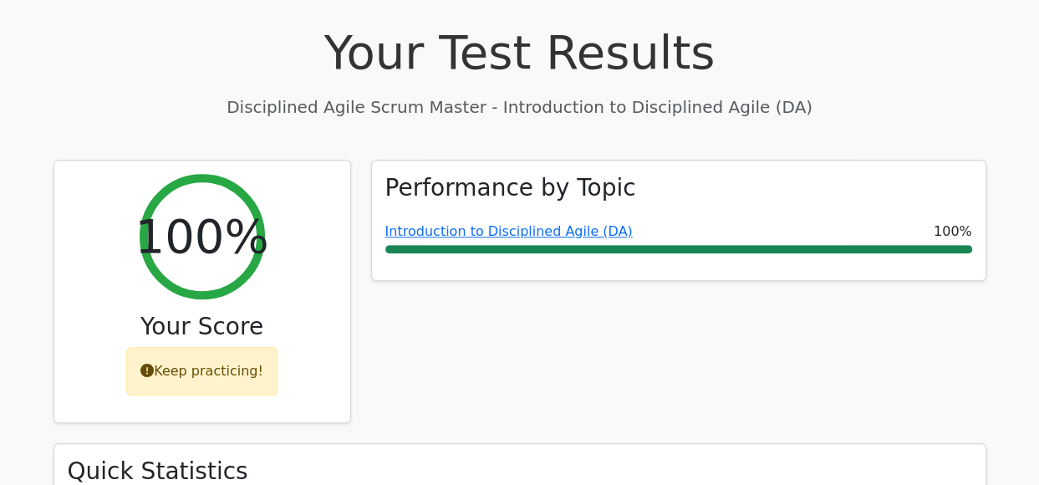
scroll to position [529, 0]
